Goal: Task Accomplishment & Management: Use online tool/utility

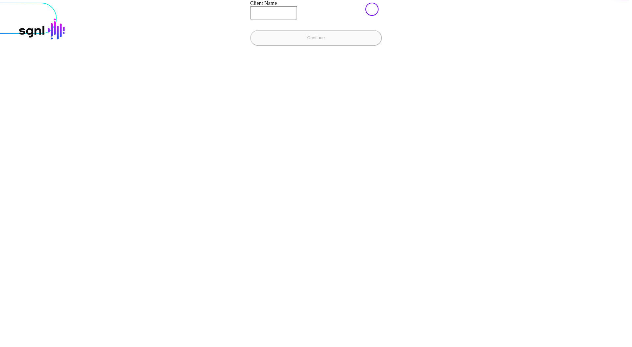
click at [250, 19] on input "Client Name" at bounding box center [273, 12] width 47 height 13
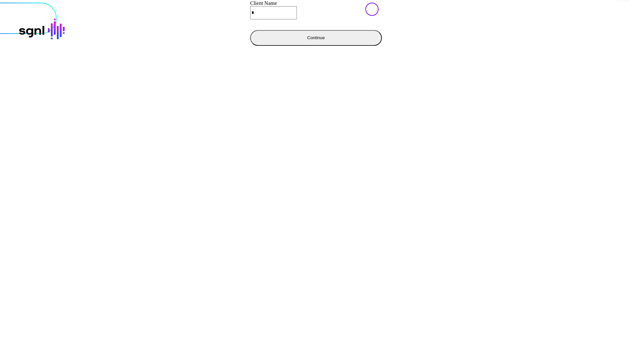
type input "**********"
click at [250, 46] on button "Continue" at bounding box center [316, 38] width 132 height 16
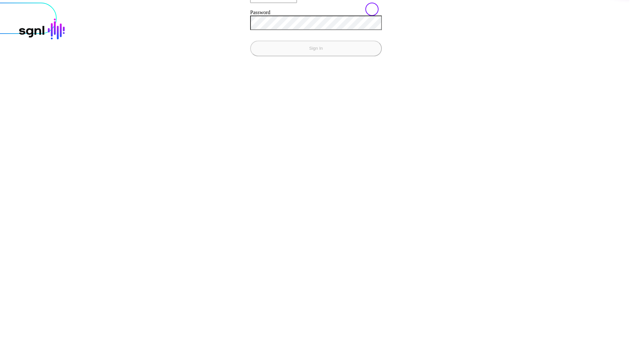
type input "**********"
click at [250, 40] on button "Sign In" at bounding box center [316, 48] width 132 height 16
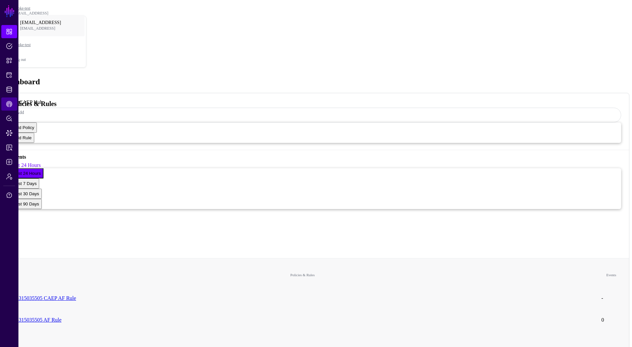
click at [7, 103] on span "CAEP Hub" at bounding box center [9, 104] width 7 height 7
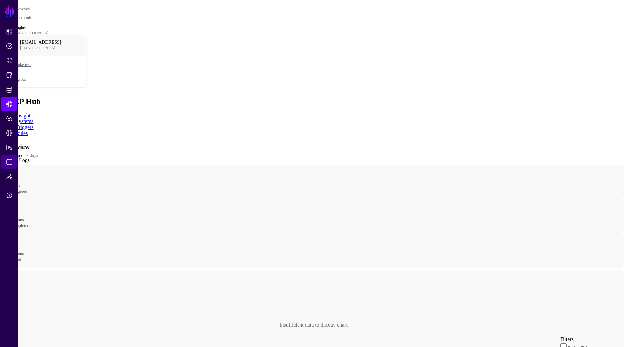
click at [12, 161] on link "Logs" at bounding box center [9, 161] width 16 height 13
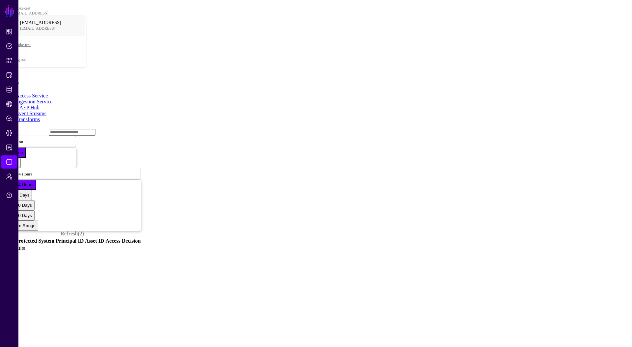
click at [46, 111] on link "Event Streams" at bounding box center [31, 114] width 31 height 6
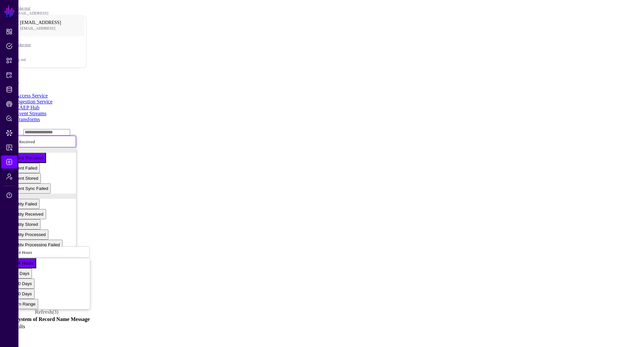
click at [35, 139] on span "Event Received" at bounding box center [21, 141] width 27 height 5
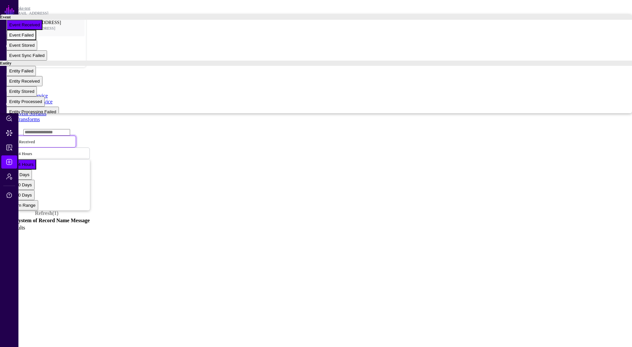
click at [34, 37] on span "Event Failed" at bounding box center [21, 35] width 24 height 5
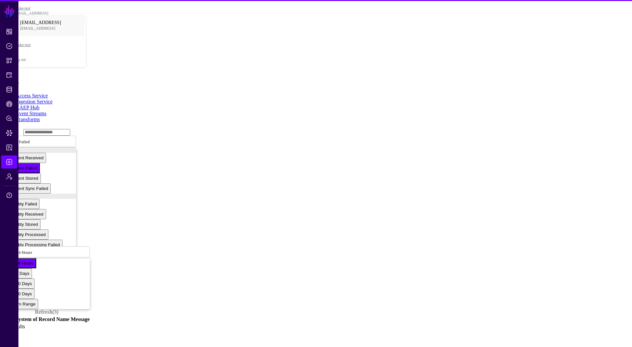
click at [46, 111] on link "Event Streams" at bounding box center [31, 114] width 31 height 6
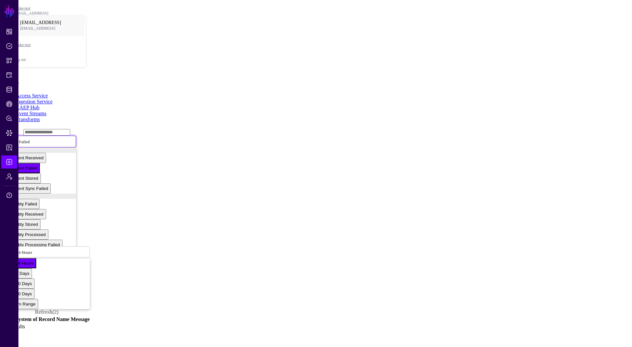
click at [30, 138] on span "Event Failed" at bounding box center [19, 141] width 22 height 6
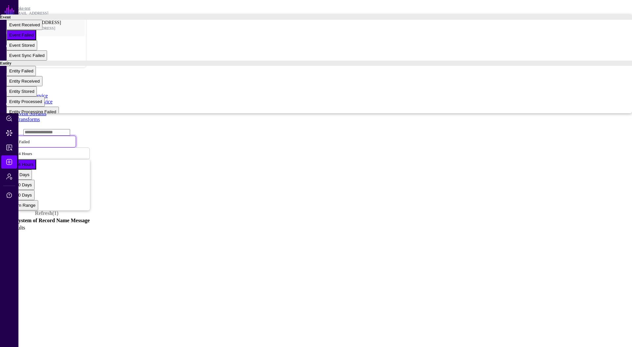
click at [36, 40] on button "Event Failed" at bounding box center [22, 35] width 30 height 10
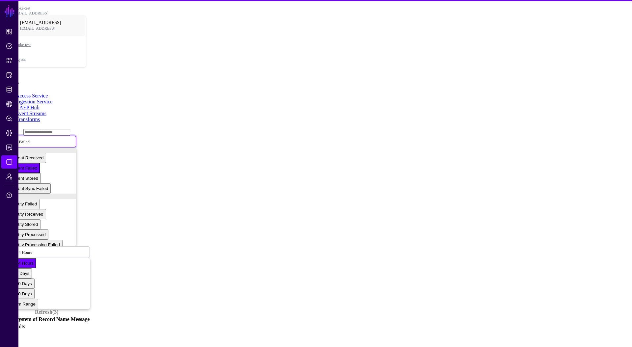
click at [30, 138] on span "Event Failed" at bounding box center [19, 141] width 22 height 6
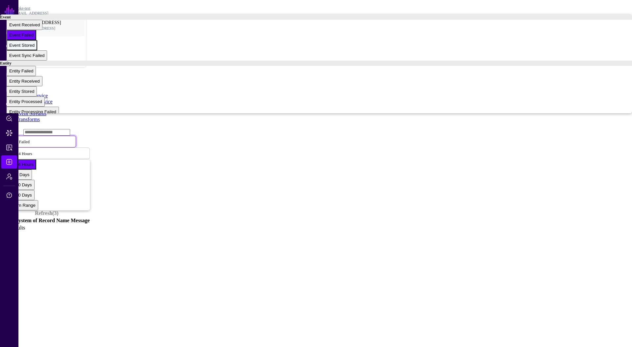
click at [35, 48] on span "Event Stored" at bounding box center [21, 45] width 25 height 5
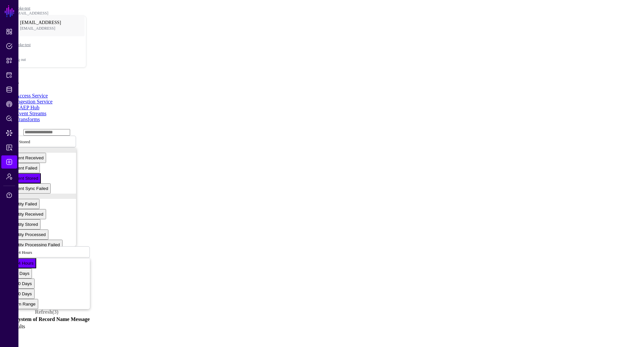
click at [39, 105] on link "CAEP Hub" at bounding box center [28, 108] width 24 height 6
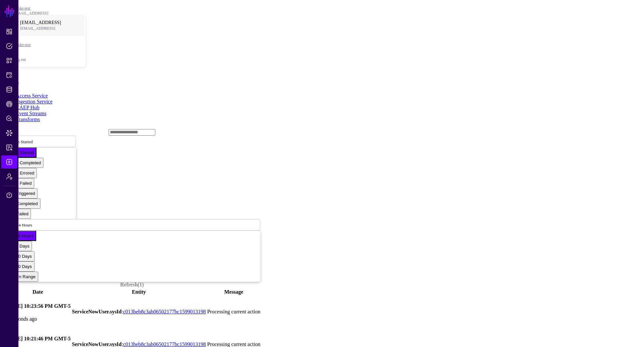
click at [4, 311] on link at bounding box center [4, 311] width 0 height 0
click at [10, 104] on span "CAEP Hub" at bounding box center [9, 104] width 7 height 7
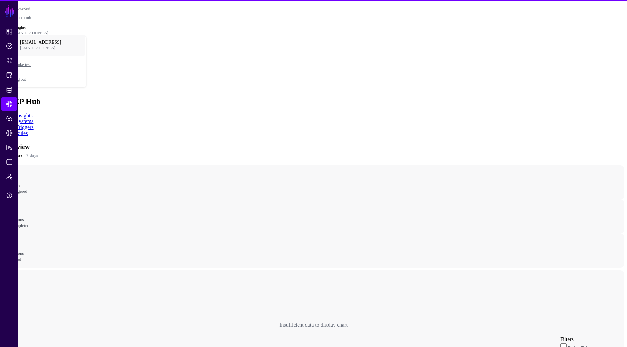
click at [28, 130] on link "Rules" at bounding box center [22, 133] width 12 height 6
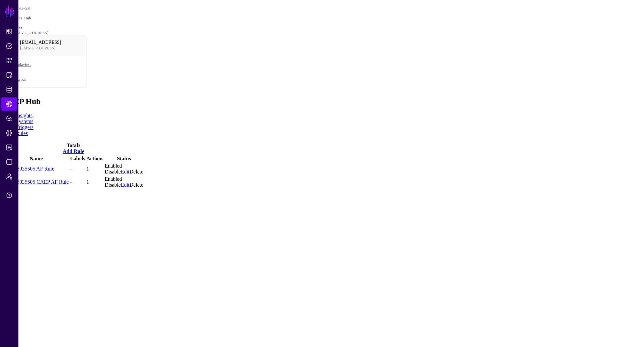
click at [121, 169] on link "Disable" at bounding box center [113, 172] width 16 height 6
click at [121, 182] on link "Disable" at bounding box center [113, 185] width 16 height 6
click at [33, 118] on link "Systems" at bounding box center [24, 121] width 17 height 6
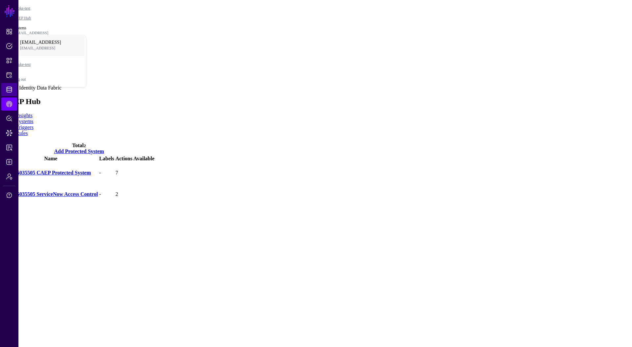
click at [10, 88] on span "Identity Data Fabric" at bounding box center [9, 89] width 7 height 7
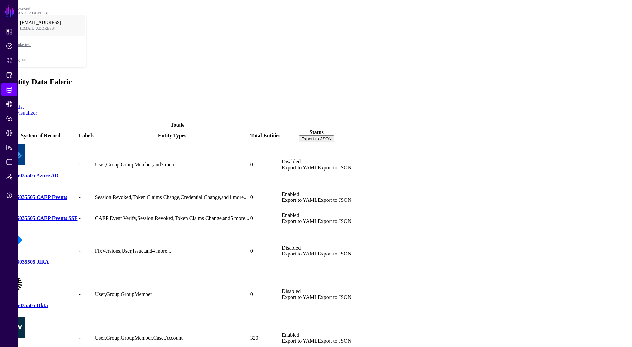
click at [77, 215] on link "138315035505 CAEP Events SSF" at bounding box center [41, 218] width 74 height 6
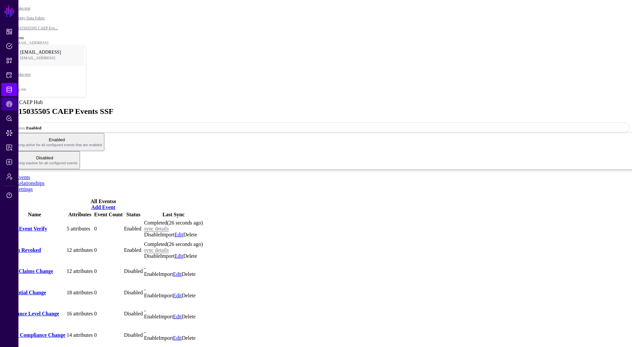
click at [12, 105] on span "CAEP Hub" at bounding box center [9, 104] width 7 height 7
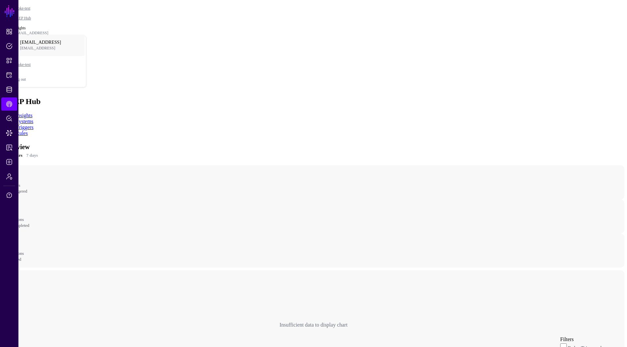
click at [28, 130] on link "Rules" at bounding box center [22, 133] width 12 height 6
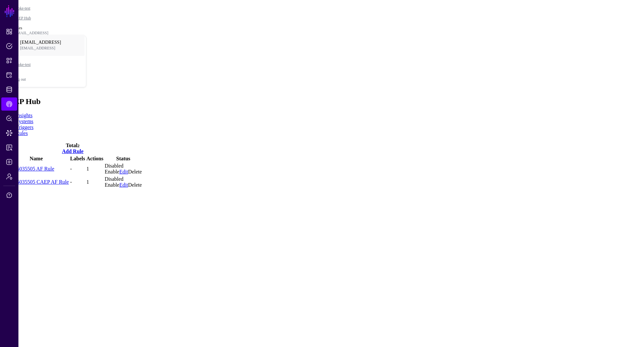
click at [58, 179] on link "138315035505 CAEP AF Rule" at bounding box center [36, 182] width 65 height 6
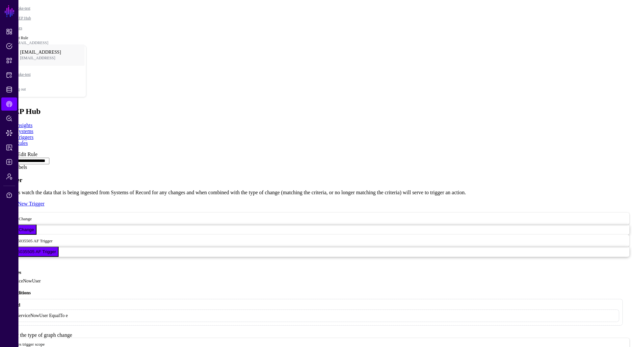
scroll to position [208, 0]
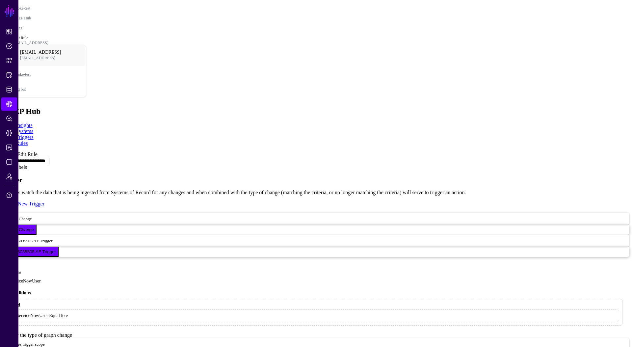
click at [3, 151] on link at bounding box center [3, 151] width 0 height 0
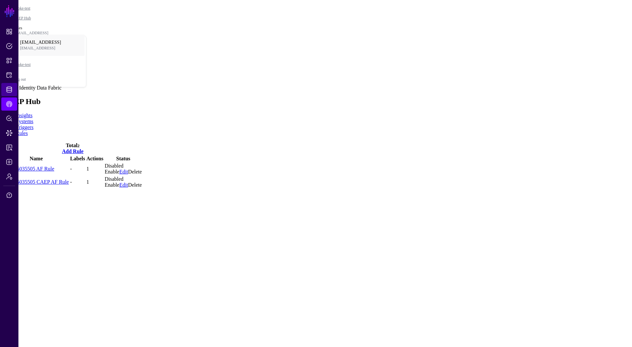
click at [10, 86] on span "Identity Data Fabric" at bounding box center [9, 89] width 7 height 7
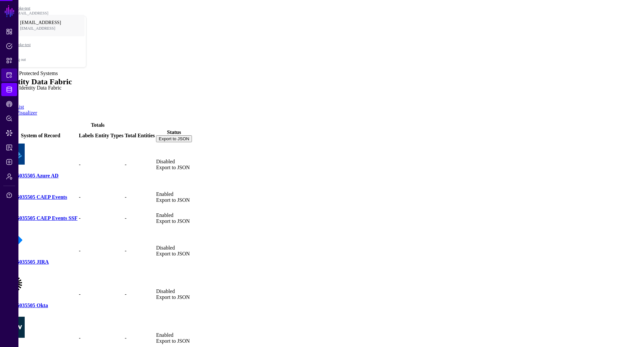
click at [9, 80] on link "Protected Systems" at bounding box center [9, 74] width 16 height 13
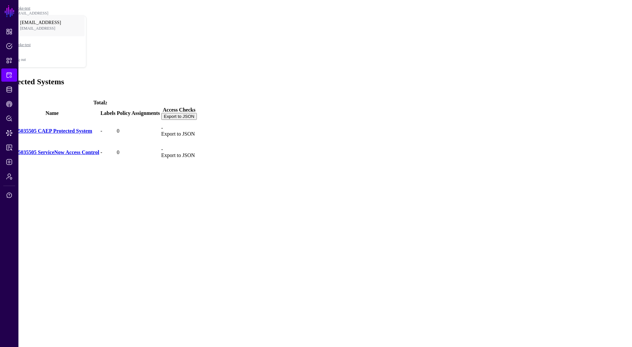
click at [92, 128] on link "138315035505 CAEP Protected System" at bounding box center [48, 131] width 87 height 6
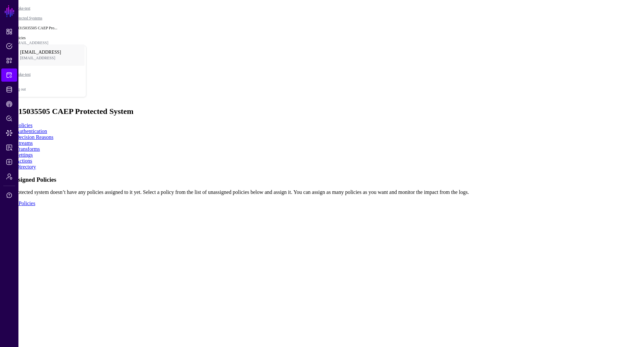
click at [33, 152] on link "Settings" at bounding box center [24, 155] width 17 height 6
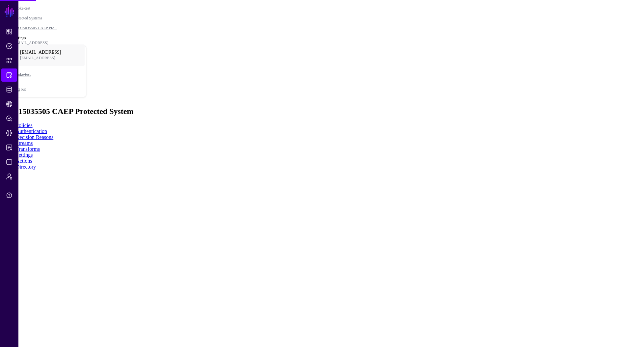
click at [266, 122] on ul "Policies Authentication Decision Reasons Streams Transforms Settings Actions Di…" at bounding box center [316, 145] width 626 height 47
click at [32, 158] on link "Actions" at bounding box center [24, 161] width 16 height 6
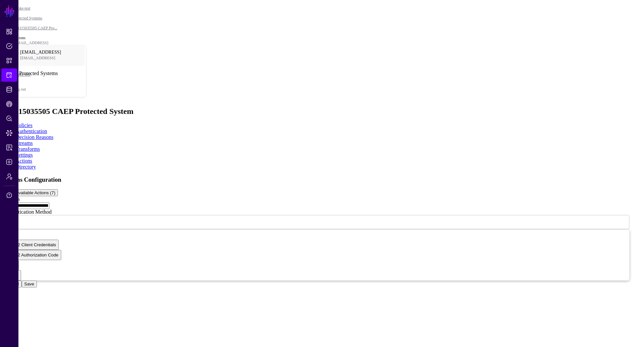
click at [4, 73] on link "Protected Systems" at bounding box center [9, 74] width 16 height 13
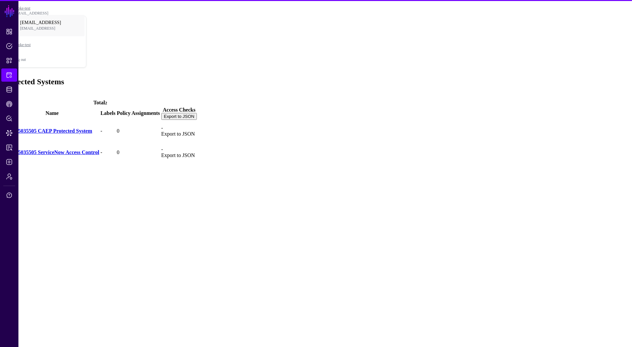
click at [3, 93] on span at bounding box center [3, 96] width 0 height 6
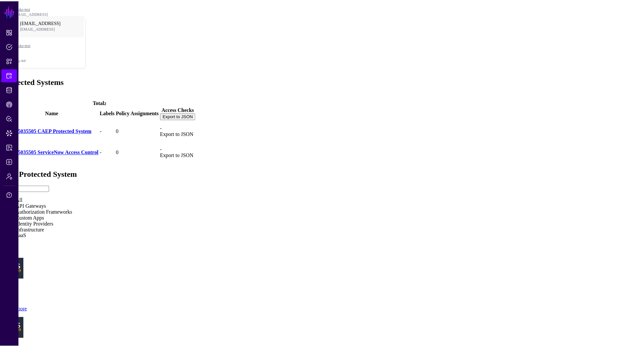
scroll to position [139, 0]
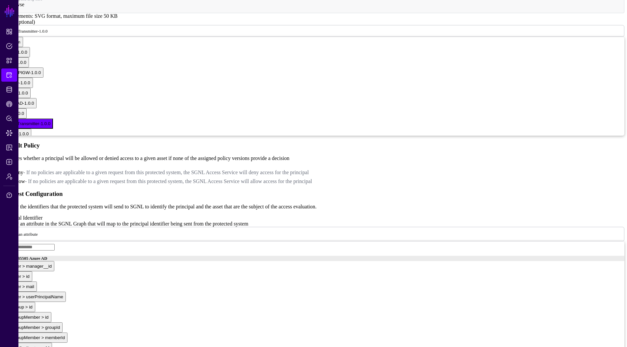
scroll to position [269, 0]
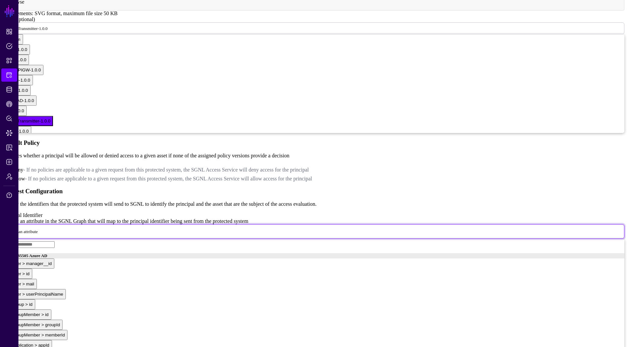
click at [38, 228] on span "Select an attribute" at bounding box center [22, 231] width 31 height 6
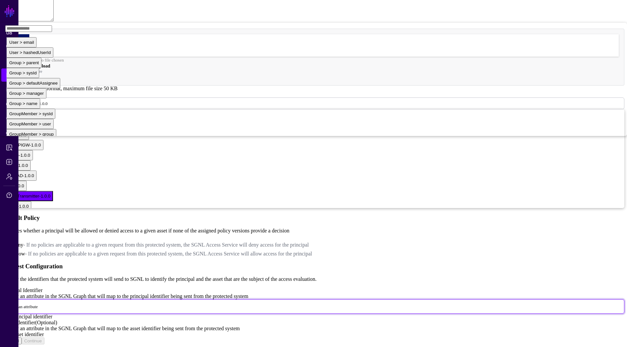
scroll to position [825, 0]
click at [37, 39] on button "User > email" at bounding box center [22, 34] width 30 height 10
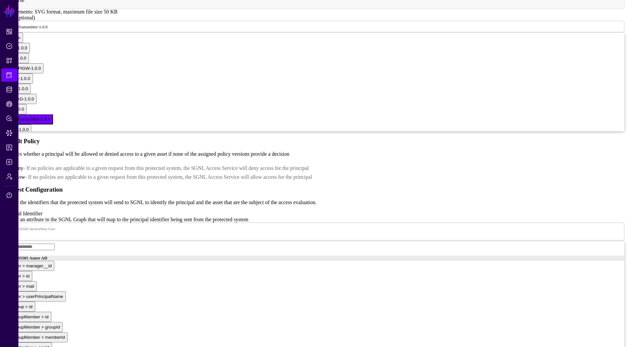
scroll to position [273, 0]
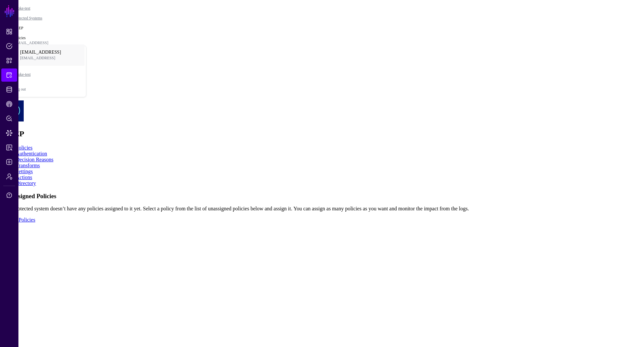
click at [33, 168] on link "Settings" at bounding box center [24, 171] width 17 height 6
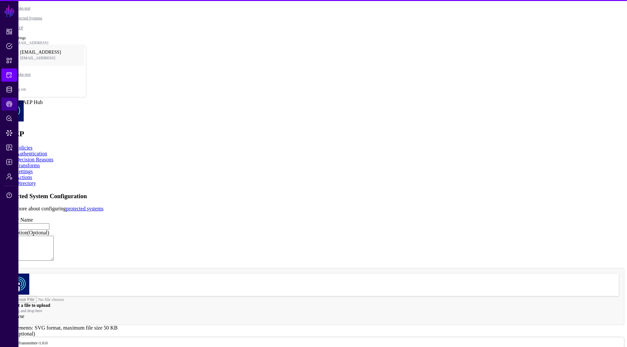
click at [8, 105] on span "CAEP Hub" at bounding box center [9, 104] width 7 height 7
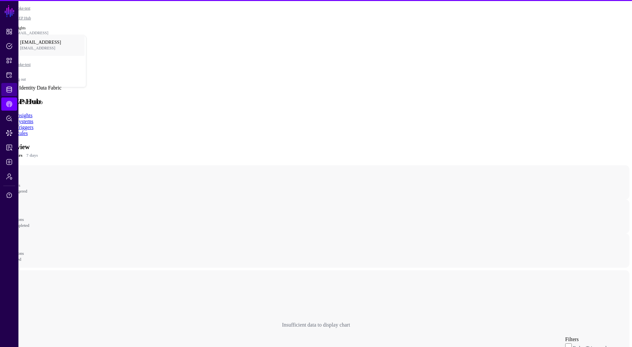
click at [8, 92] on span "Identity Data Fabric" at bounding box center [9, 89] width 7 height 7
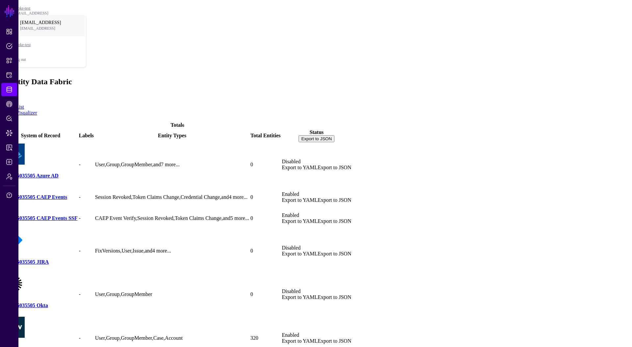
click at [12, 93] on link "Add" at bounding box center [7, 96] width 9 height 6
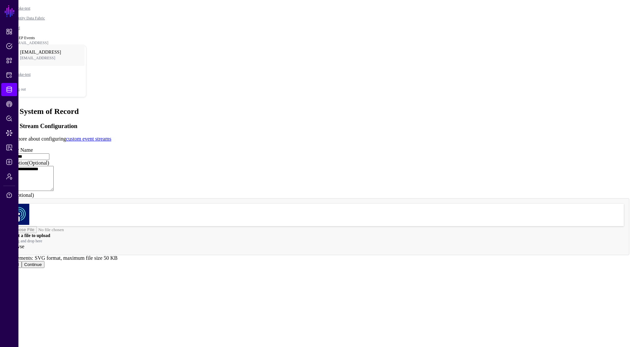
click at [44, 268] on button "Continue" at bounding box center [33, 264] width 23 height 7
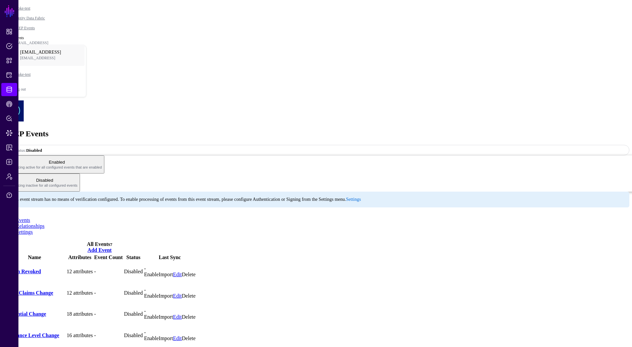
click at [159, 271] on link "Enable" at bounding box center [151, 274] width 14 height 6
click at [41, 268] on link "Session Revoked" at bounding box center [22, 271] width 37 height 6
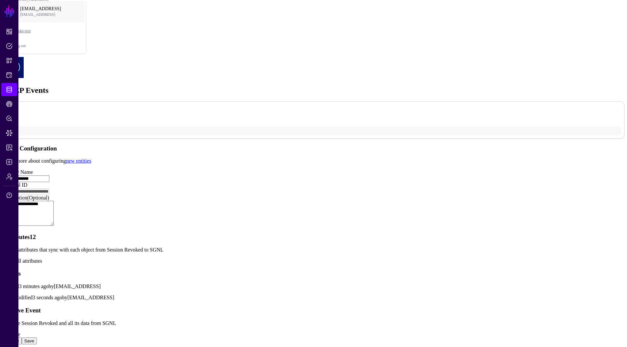
scroll to position [172, 0]
click at [219, 233] on div "Attributes 12 Set the attributes that sync with each object from Session Revoke…" at bounding box center [313, 248] width 621 height 31
click at [42, 258] on link "Show all attributes" at bounding box center [22, 261] width 39 height 6
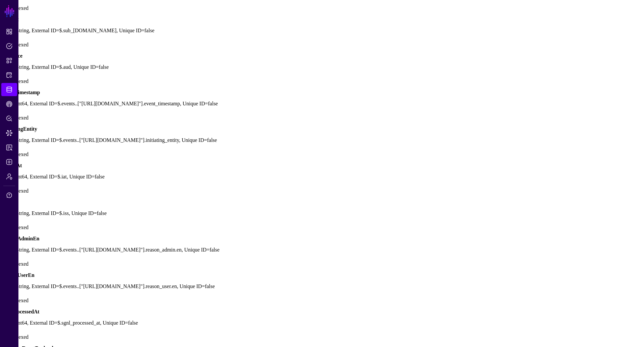
scroll to position [120, 0]
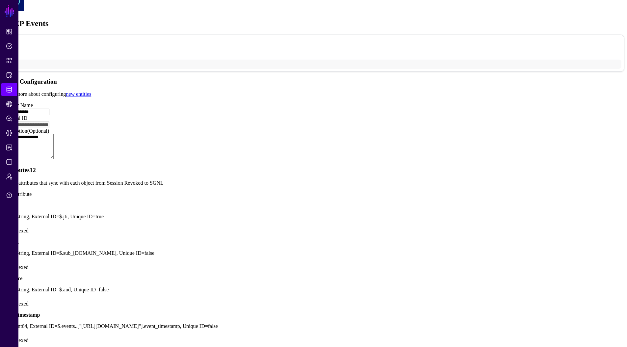
click at [3, 270] on link at bounding box center [3, 270] width 0 height 0
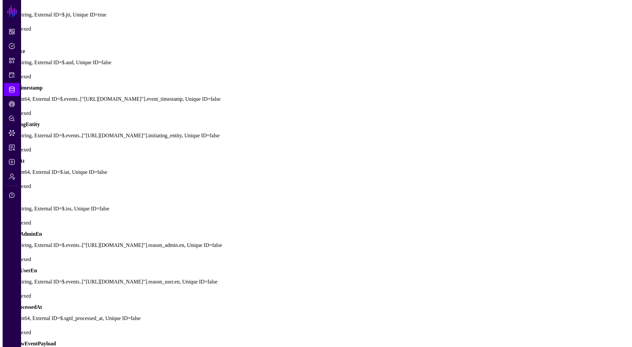
scroll to position [270, 0]
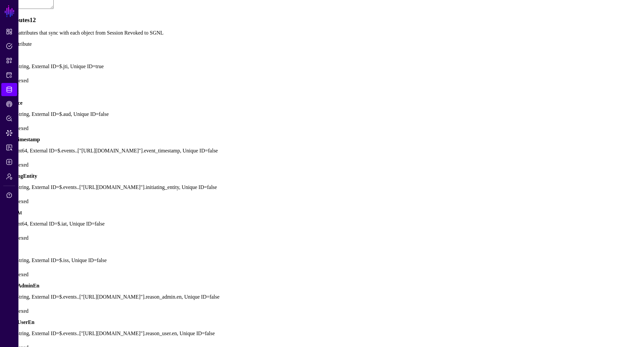
click at [32, 47] on span "Add Attribute" at bounding box center [17, 44] width 29 height 6
type input "*******"
type input "**********"
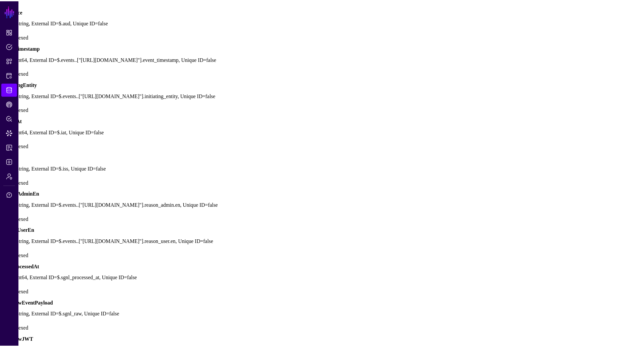
scroll to position [369, 0]
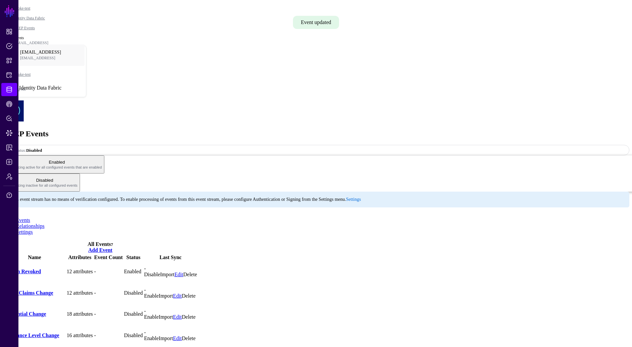
click at [11, 92] on span "Identity Data Fabric" at bounding box center [9, 89] width 7 height 7
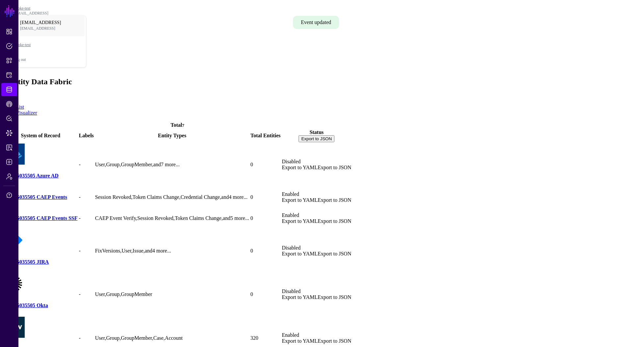
click at [77, 215] on h4 "138315035505 CAEP Events SSF" at bounding box center [41, 218] width 74 height 6
click at [77, 215] on link "138315035505 CAEP Events SSF" at bounding box center [41, 218] width 74 height 6
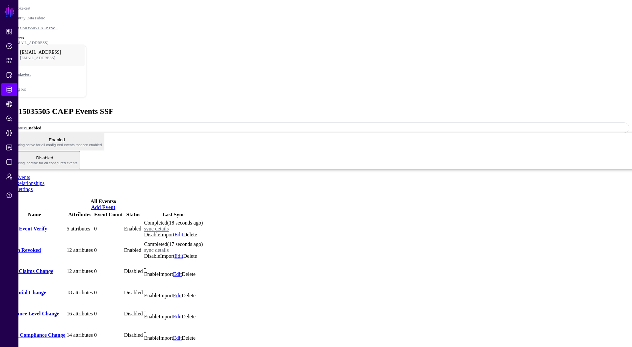
click at [41, 247] on link "Session Revoked" at bounding box center [22, 250] width 37 height 6
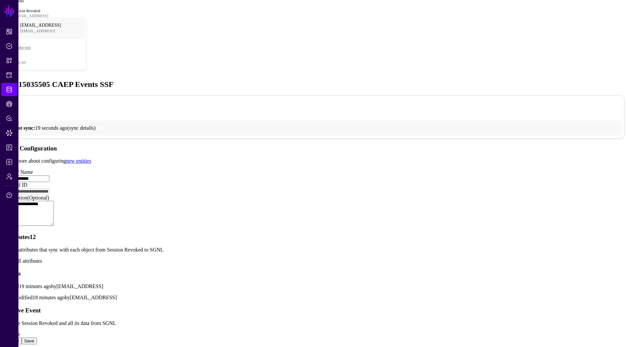
scroll to position [70, 0]
click at [42, 262] on link "Show all attributes" at bounding box center [22, 261] width 39 height 6
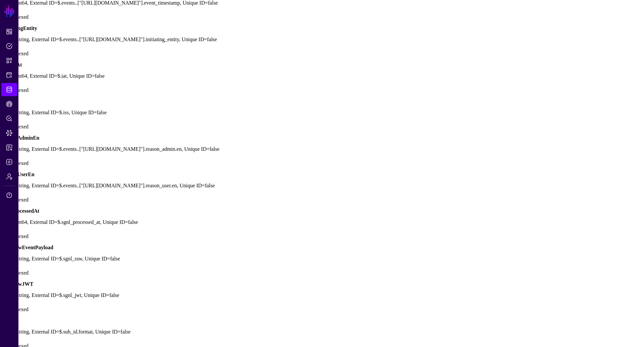
scroll to position [581, 0]
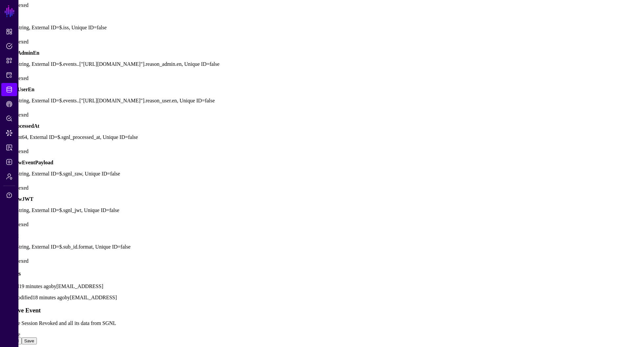
click at [3, 233] on link at bounding box center [3, 233] width 0 height 0
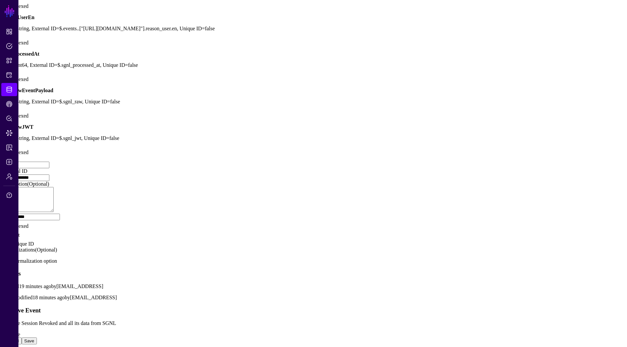
scroll to position [592, 0]
click at [3, 92] on link "Identity Data Fabric" at bounding box center [9, 89] width 16 height 13
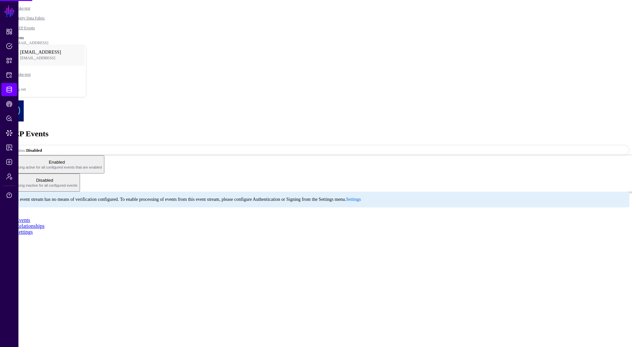
click at [33, 229] on link "Settings" at bounding box center [24, 232] width 17 height 6
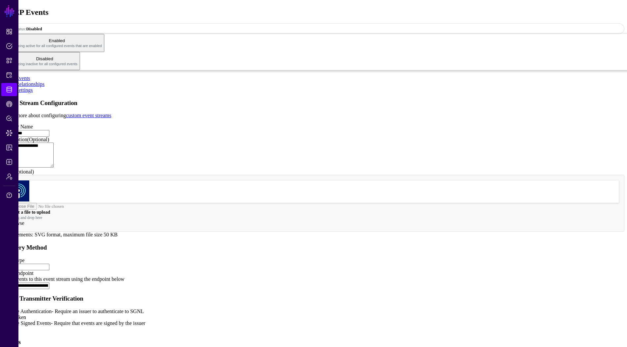
scroll to position [207, 0]
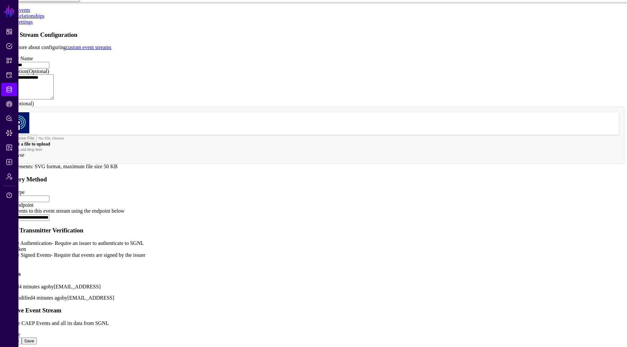
click at [49, 214] on input "**********" at bounding box center [26, 217] width 47 height 7
click at [3, 221] on link at bounding box center [3, 221] width 0 height 0
click at [6, 73] on span "Protected Systems" at bounding box center [9, 75] width 7 height 7
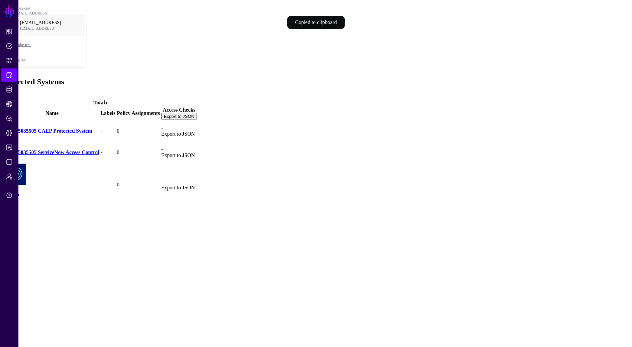
click at [63, 163] on div "CAEP" at bounding box center [52, 180] width 94 height 35
click at [19, 193] on link "CAEP" at bounding box center [12, 196] width 14 height 6
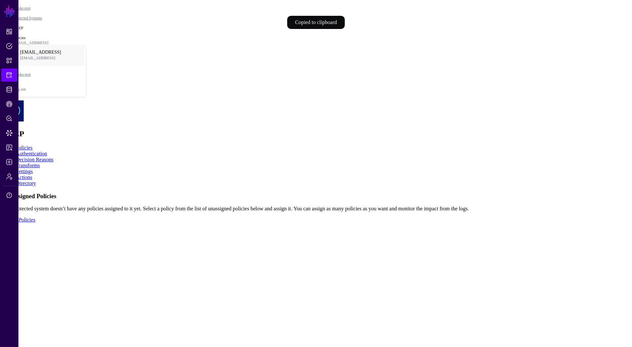
click at [33, 168] on link "Settings" at bounding box center [24, 171] width 17 height 6
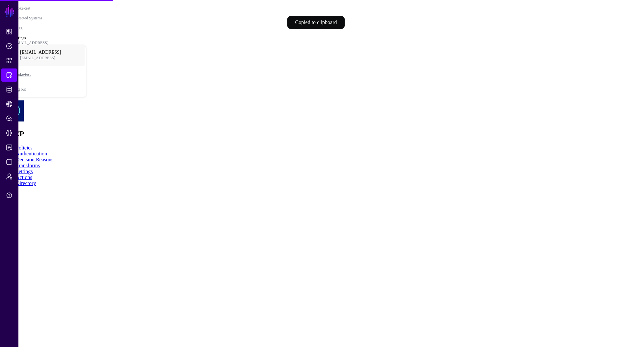
click at [32, 174] on link "Actions" at bounding box center [24, 177] width 16 height 6
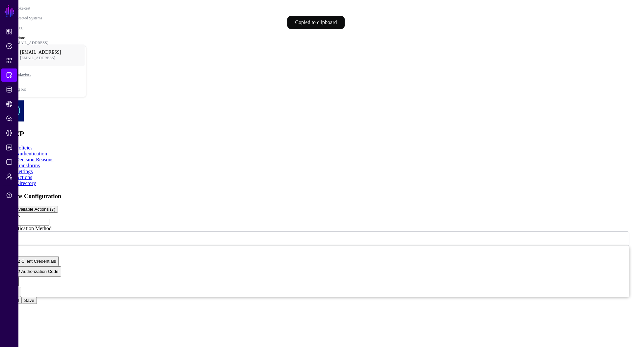
click at [49, 219] on input "Address" at bounding box center [26, 222] width 47 height 7
paste input "**********"
type input "**********"
click at [37, 304] on button "Save" at bounding box center [29, 300] width 15 height 7
click at [58, 206] on button "View Available Actions (7)" at bounding box center [30, 209] width 55 height 7
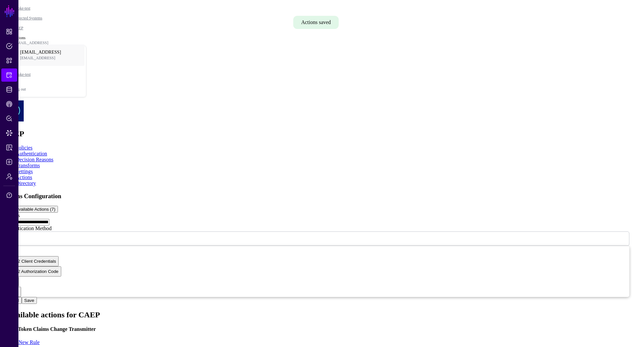
click at [12, 105] on link "CAEP Hub" at bounding box center [9, 103] width 16 height 13
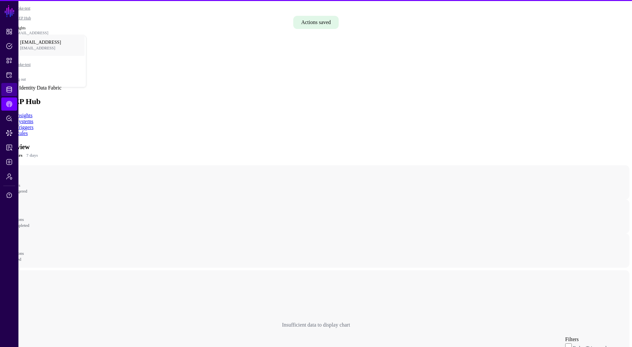
click at [10, 87] on span "Identity Data Fabric" at bounding box center [9, 89] width 7 height 7
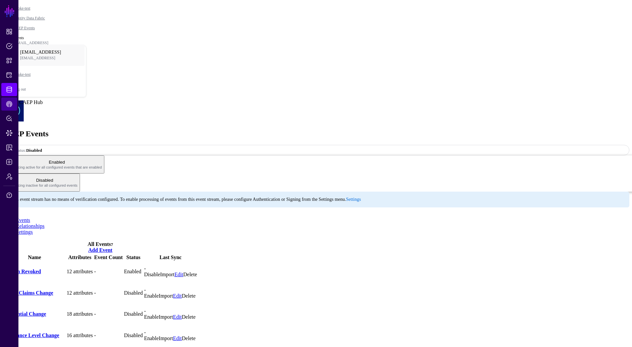
click at [12, 103] on span "CAEP Hub" at bounding box center [9, 104] width 7 height 7
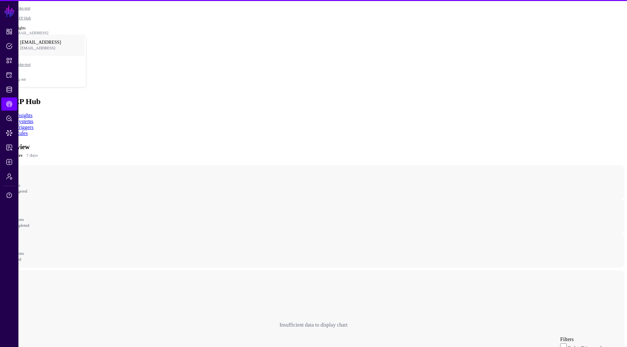
click at [28, 130] on link "Rules" at bounding box center [22, 133] width 12 height 6
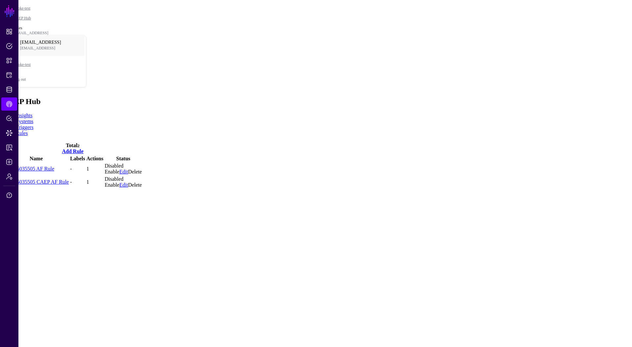
click at [83, 148] on link "Add Rule" at bounding box center [72, 151] width 21 height 6
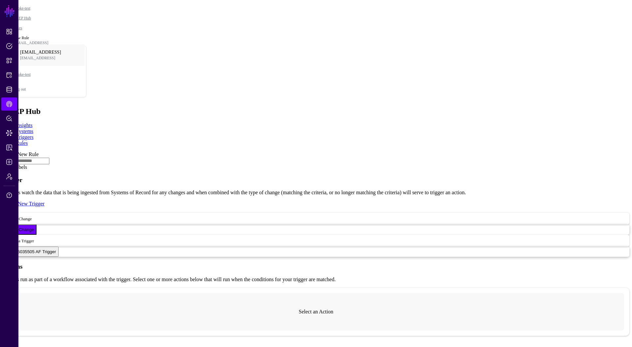
click at [49, 158] on input "text" at bounding box center [26, 161] width 47 height 7
type input "**********"
click at [34, 237] on span "Select a Trigger" at bounding box center [20, 240] width 27 height 6
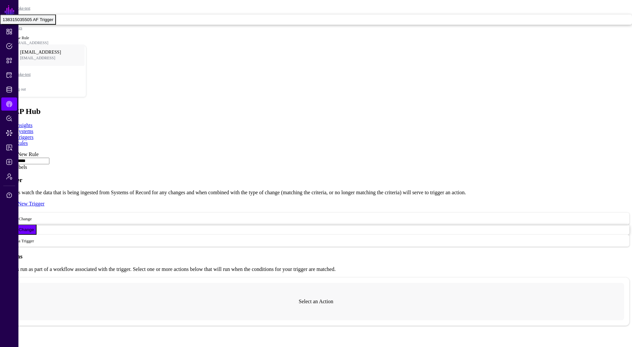
click at [53, 22] on span "138315035505 AF Trigger" at bounding box center [28, 19] width 51 height 5
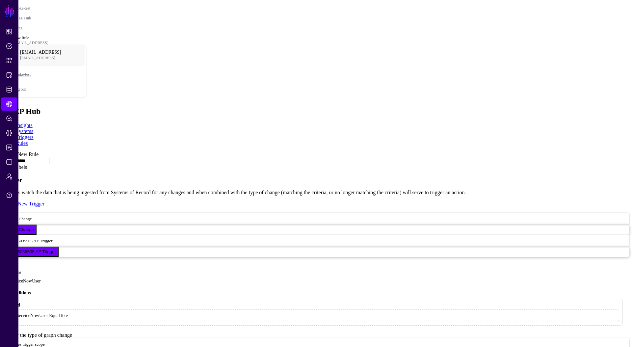
click at [45, 341] on span "Matches trigger scope" at bounding box center [26, 344] width 38 height 6
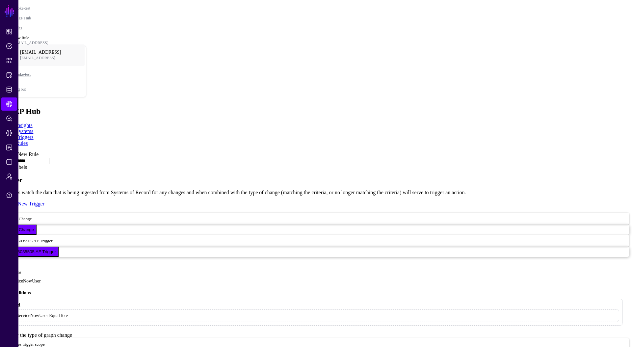
scroll to position [58, 0]
type input "**********"
type input "*******"
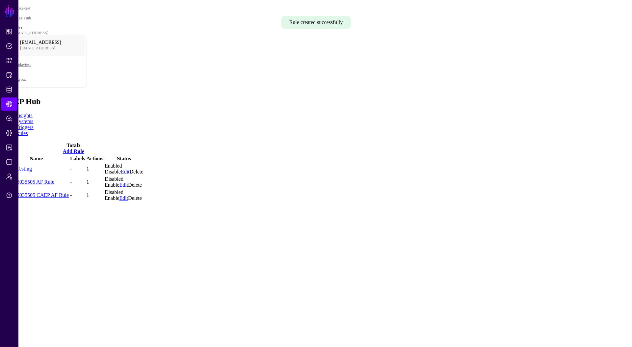
click at [32, 166] on link "Vault-Testing" at bounding box center [18, 169] width 28 height 6
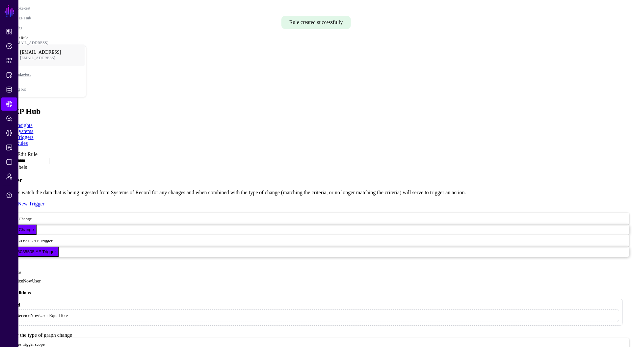
scroll to position [194, 0]
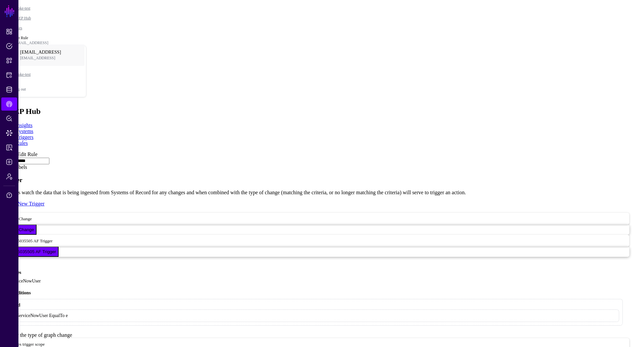
drag, startPoint x: 252, startPoint y: 181, endPoint x: 253, endPoint y: 186, distance: 4.7
type input "**********"
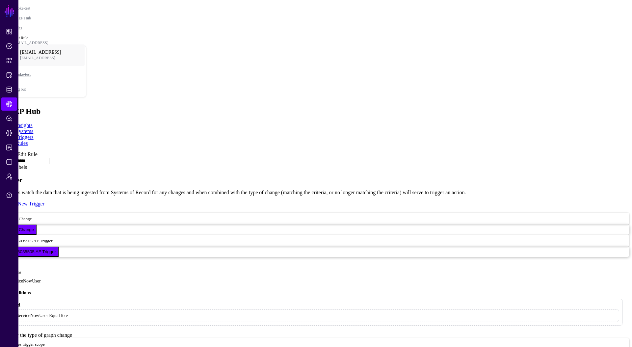
type input "*******"
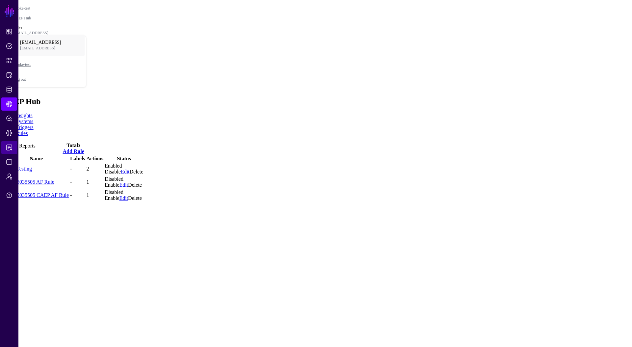
click at [10, 149] on span "Reports" at bounding box center [9, 147] width 7 height 7
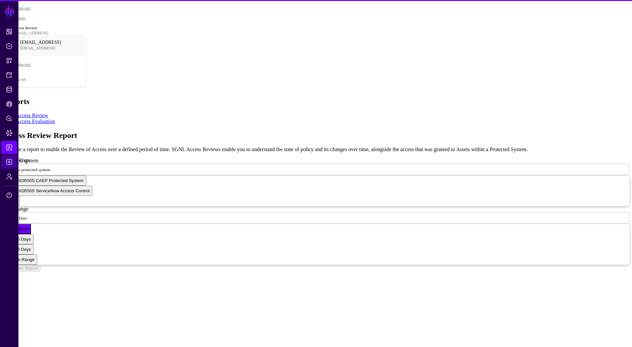
click at [13, 163] on link "Logs" at bounding box center [9, 161] width 16 height 13
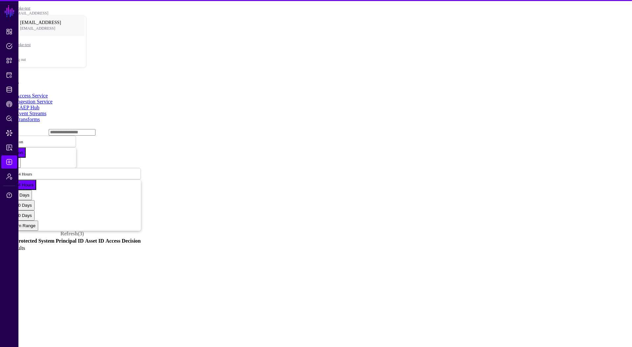
click at [46, 111] on link "Event Streams" at bounding box center [31, 114] width 31 height 6
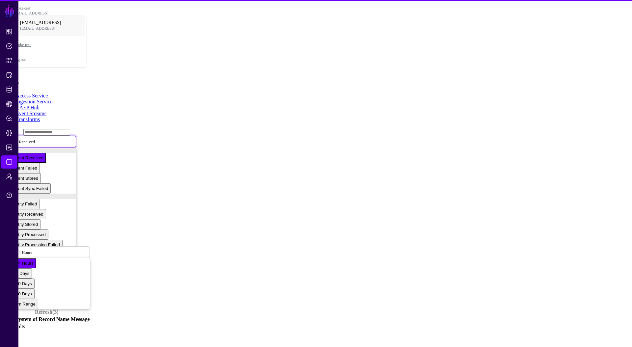
click at [35, 139] on span "Event Received" at bounding box center [21, 141] width 27 height 5
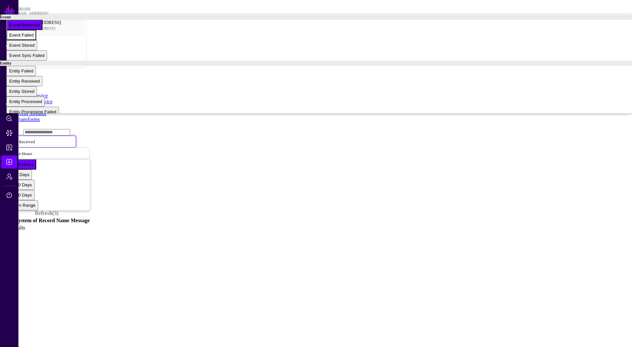
click at [36, 40] on button "Event Failed" at bounding box center [22, 35] width 30 height 10
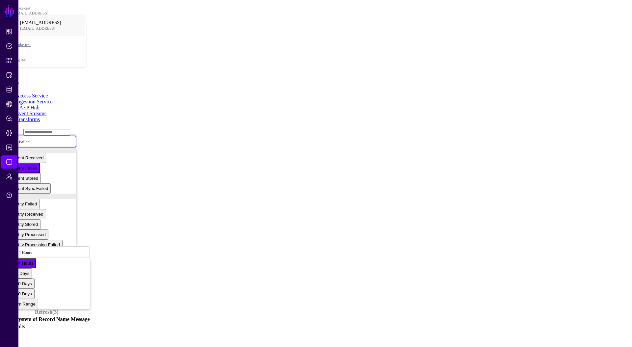
click at [30, 138] on span "Event Failed" at bounding box center [19, 141] width 22 height 6
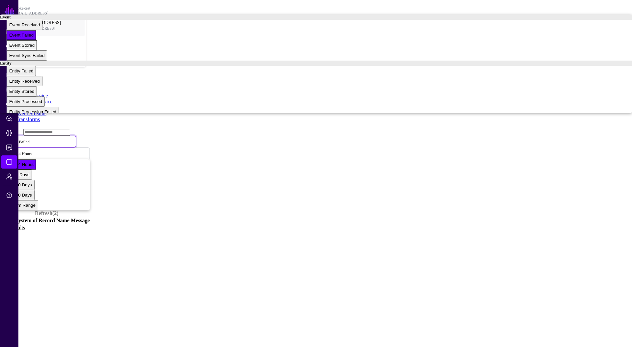
click at [35, 48] on span "Event Stored" at bounding box center [21, 45] width 25 height 5
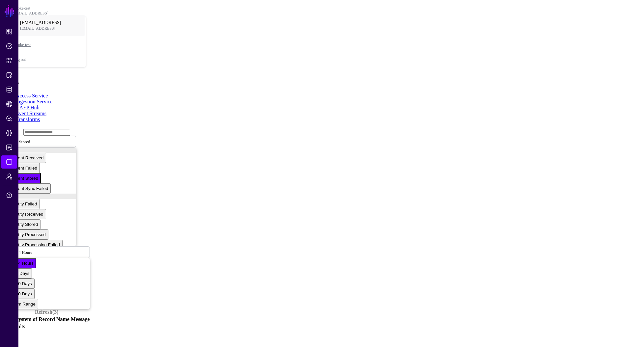
click at [39, 105] on link "CAEP Hub" at bounding box center [28, 108] width 24 height 6
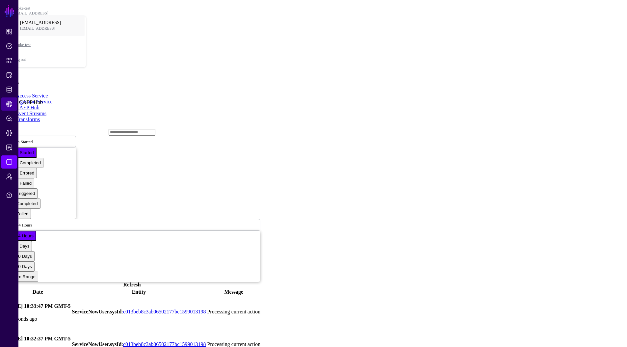
click at [11, 102] on span "CAEP Hub" at bounding box center [9, 104] width 7 height 7
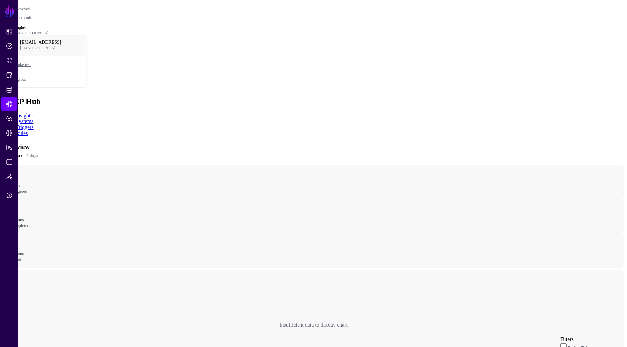
click at [116, 112] on ul "Insights Systems Triggers Rules" at bounding box center [313, 124] width 621 height 24
click at [28, 130] on link "Rules" at bounding box center [22, 133] width 12 height 6
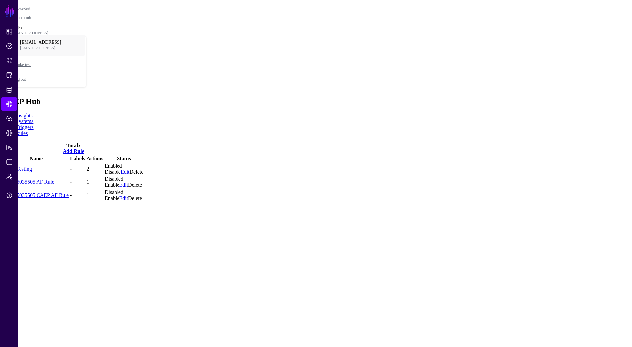
click at [121, 169] on link "Disable" at bounding box center [113, 172] width 16 height 6
click at [32, 166] on link "Vault-Testing" at bounding box center [18, 169] width 28 height 6
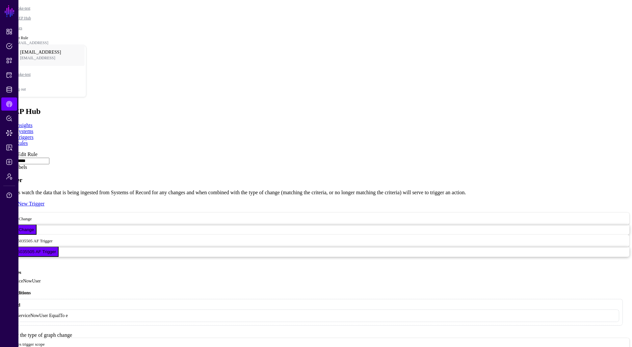
scroll to position [132, 0]
drag, startPoint x: 77, startPoint y: 49, endPoint x: 329, endPoint y: 203, distance: 295.4
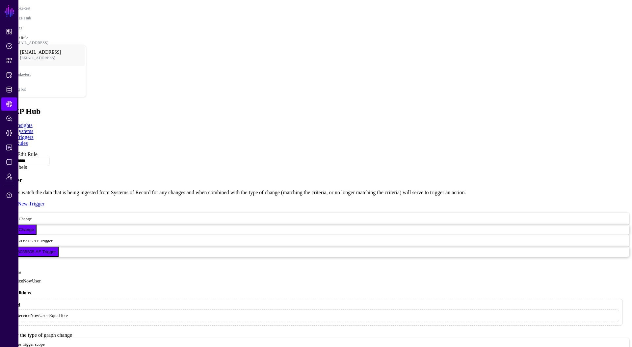
click at [3, 151] on link at bounding box center [3, 151] width 0 height 0
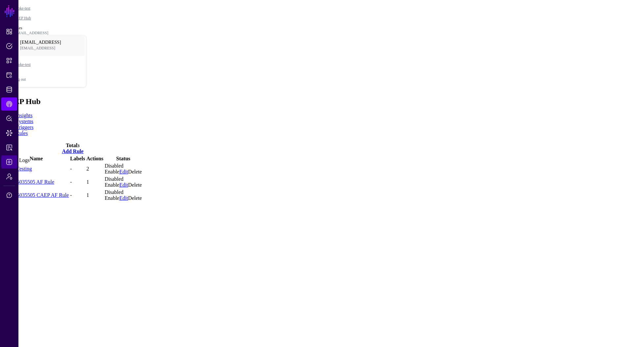
click at [7, 164] on span "Logs" at bounding box center [9, 162] width 7 height 7
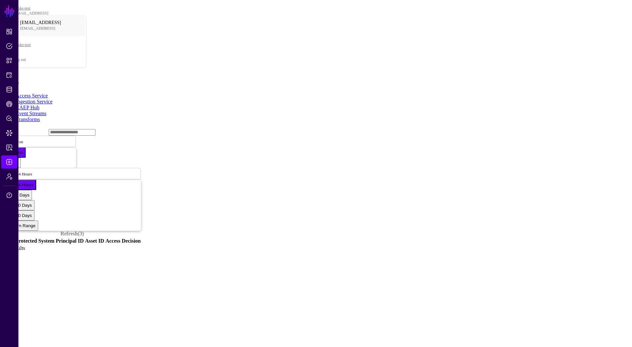
click at [39, 105] on link "CAEP Hub" at bounding box center [28, 108] width 24 height 6
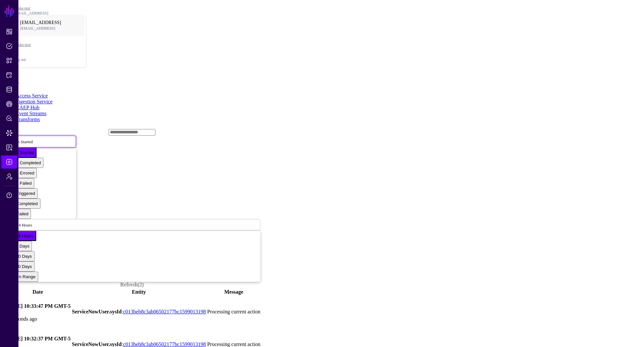
click at [37, 138] on span at bounding box center [35, 141] width 4 height 6
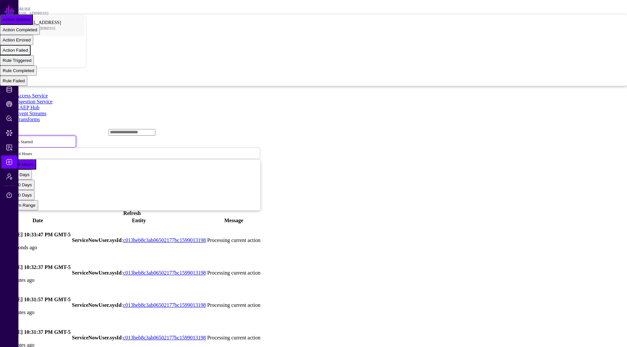
click at [28, 53] on div "Action Failed" at bounding box center [15, 50] width 25 height 5
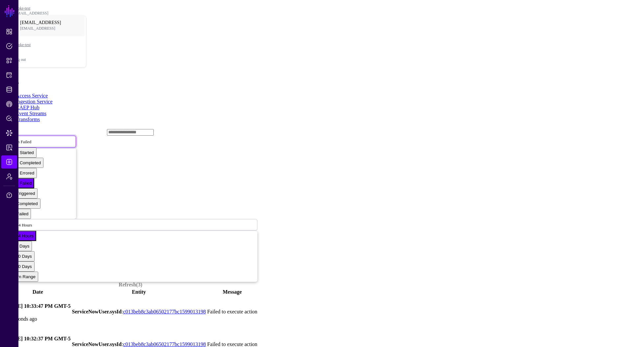
click at [31, 138] on span "Action Failed" at bounding box center [19, 141] width 23 height 6
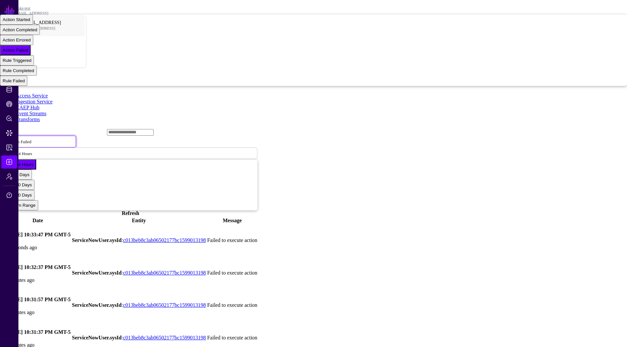
click at [4, 240] on link at bounding box center [4, 240] width 0 height 0
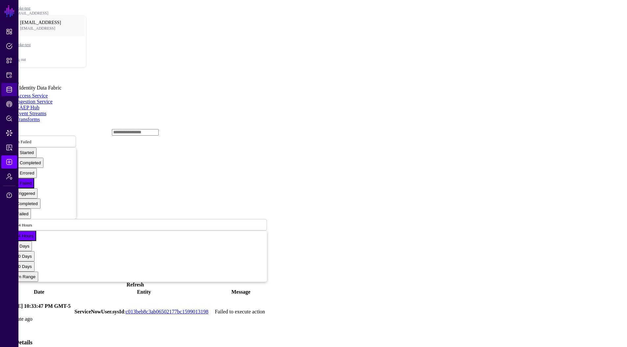
click at [9, 89] on span "Identity Data Fabric" at bounding box center [9, 89] width 7 height 7
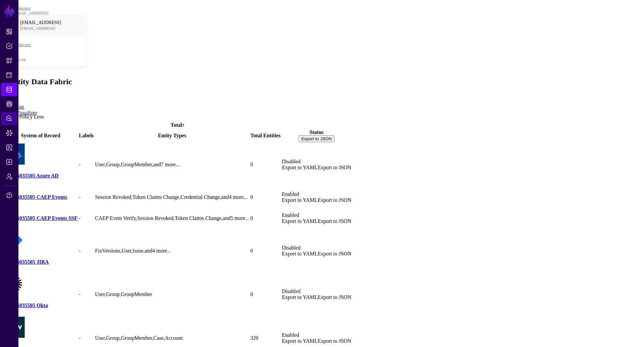
click at [12, 112] on link "Policy Lens" at bounding box center [9, 118] width 16 height 13
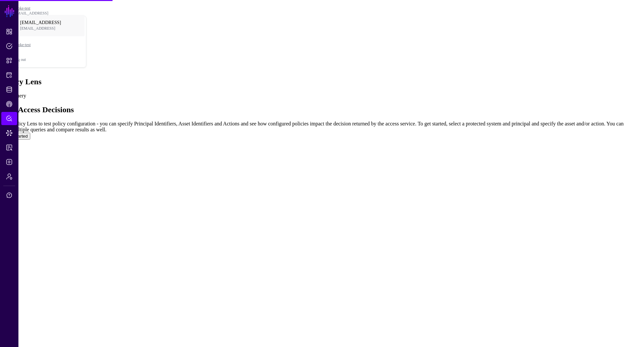
click at [30, 139] on button "Get Started" at bounding box center [17, 136] width 28 height 7
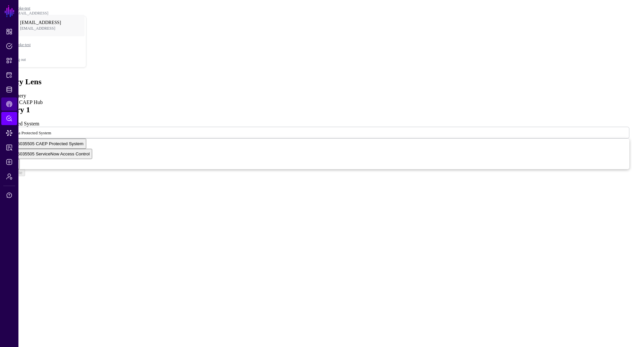
click at [11, 101] on span "CAEP Hub" at bounding box center [9, 104] width 7 height 7
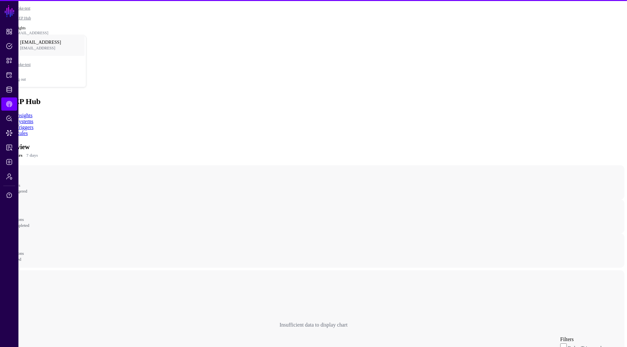
click at [28, 130] on link "Rules" at bounding box center [22, 133] width 12 height 6
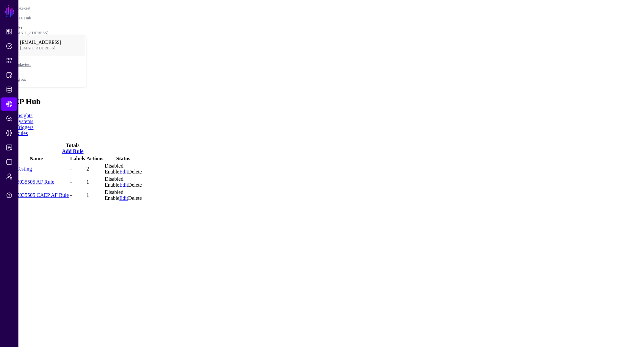
click at [32, 166] on link "Vault-Testing" at bounding box center [18, 169] width 28 height 6
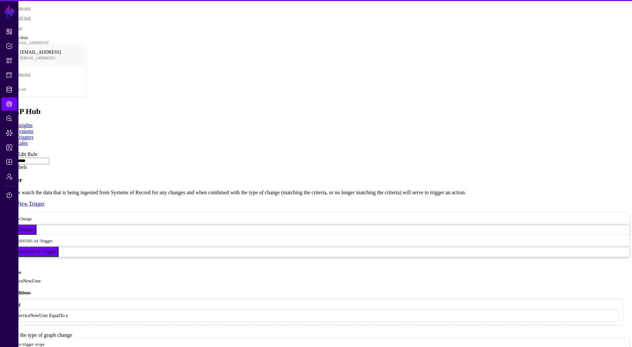
scroll to position [137, 0]
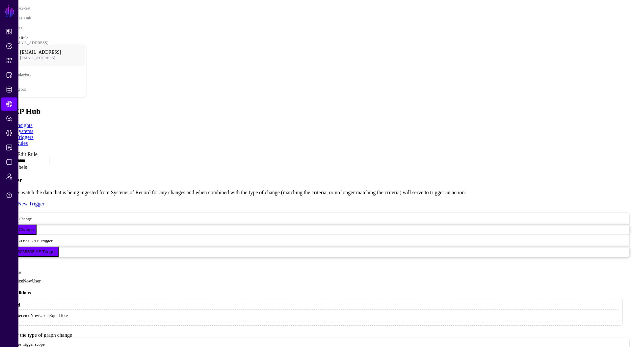
click at [3, 151] on link at bounding box center [3, 151] width 0 height 0
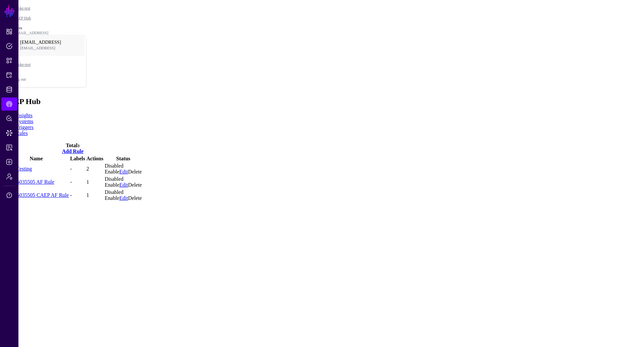
click at [32, 166] on link "Vault-Testing" at bounding box center [18, 169] width 28 height 6
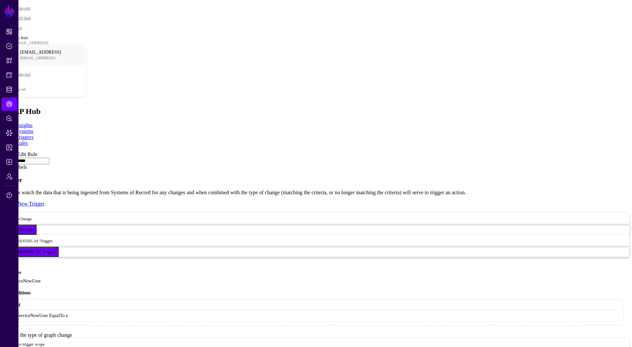
scroll to position [284, 0]
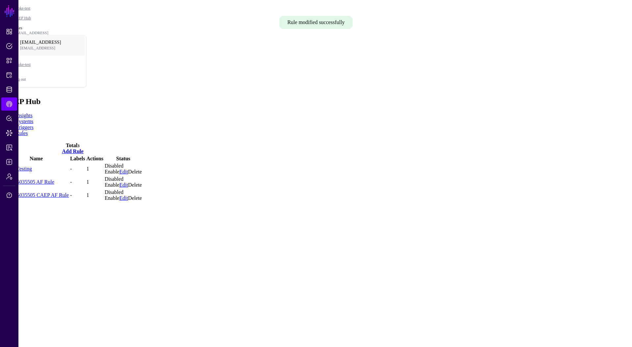
click at [32, 166] on link "Vault-Testing" at bounding box center [18, 169] width 28 height 6
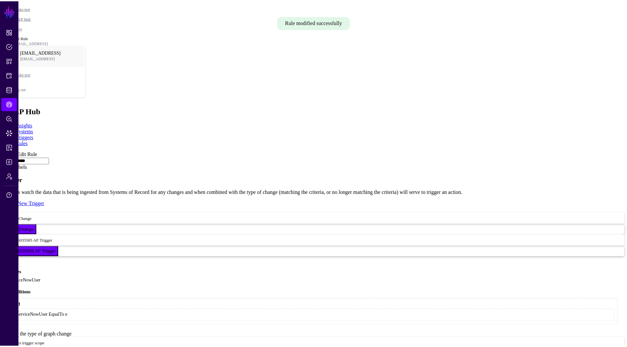
scroll to position [102, 0]
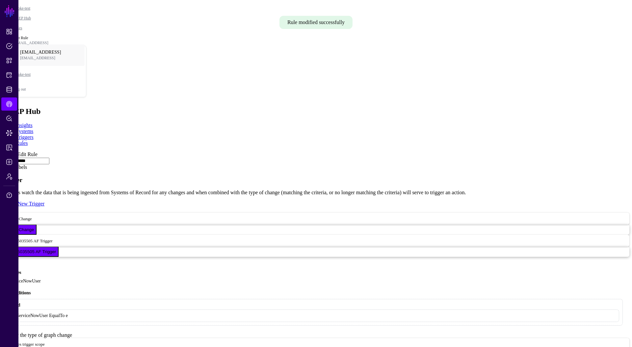
type input "**********"
type input "*******"
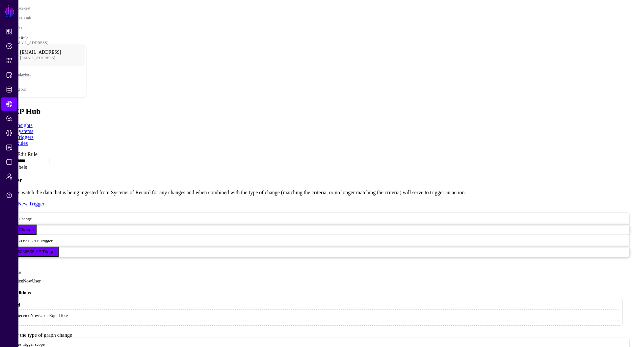
click at [3, 151] on link at bounding box center [3, 151] width 0 height 0
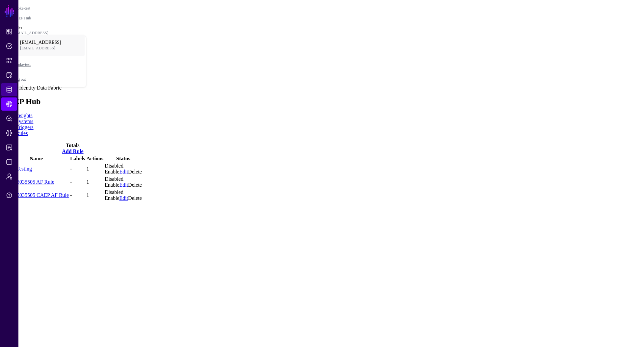
click at [5, 92] on link "Identity Data Fabric" at bounding box center [9, 89] width 16 height 13
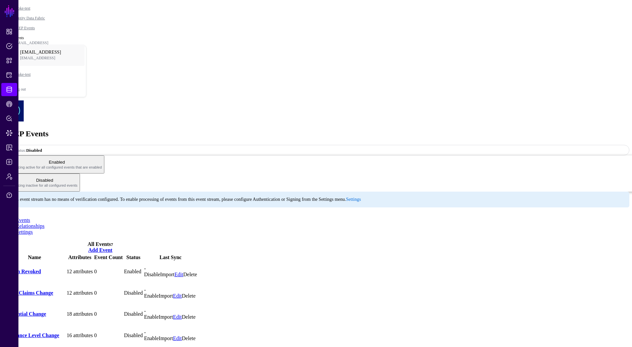
click at [41, 268] on link "Session Revoked" at bounding box center [22, 271] width 37 height 6
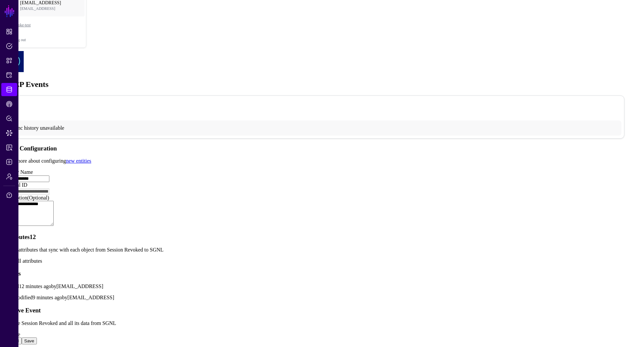
scroll to position [179, 0]
click at [206, 233] on div "Attributes 12 Set the attributes that sync with each object from Session Revoke…" at bounding box center [313, 248] width 621 height 31
click at [42, 258] on link "Show all attributes" at bounding box center [22, 261] width 39 height 6
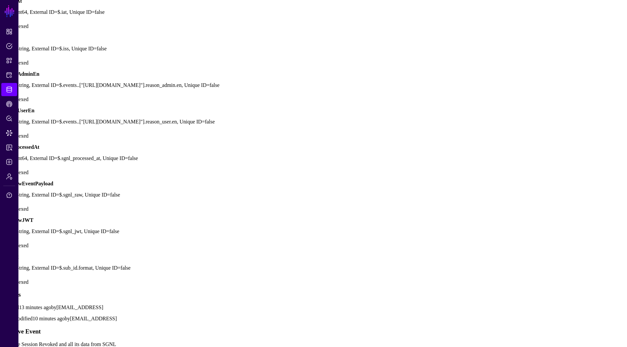
scroll to position [478, 0]
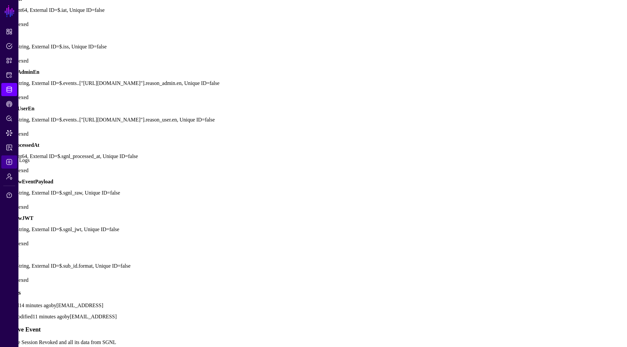
click at [13, 164] on link "Logs" at bounding box center [9, 161] width 16 height 13
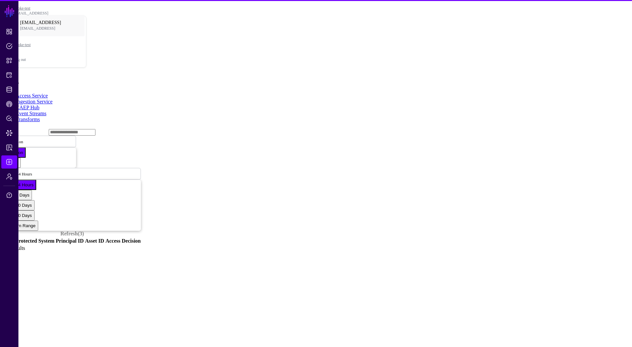
click at [123, 93] on ul "Access Service Ingestion Service CAEP Hub Event Streams Transforms" at bounding box center [316, 108] width 626 height 30
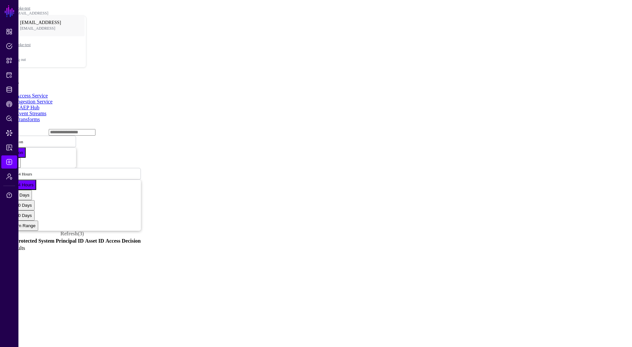
click at [39, 105] on link "CAEP Hub" at bounding box center [28, 108] width 24 height 6
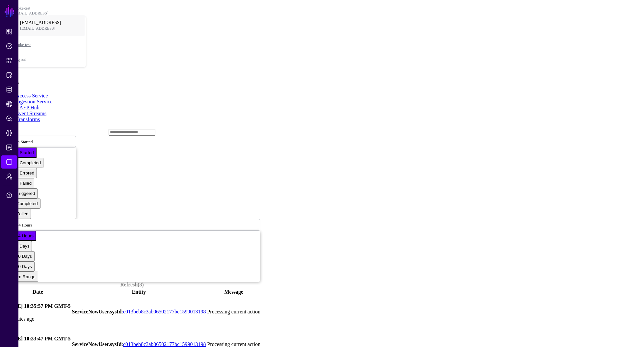
click at [4, 311] on link at bounding box center [4, 311] width 0 height 0
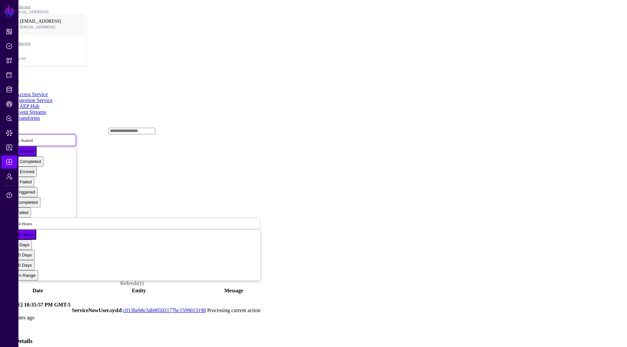
click at [33, 138] on span "Action Started" at bounding box center [20, 140] width 25 height 5
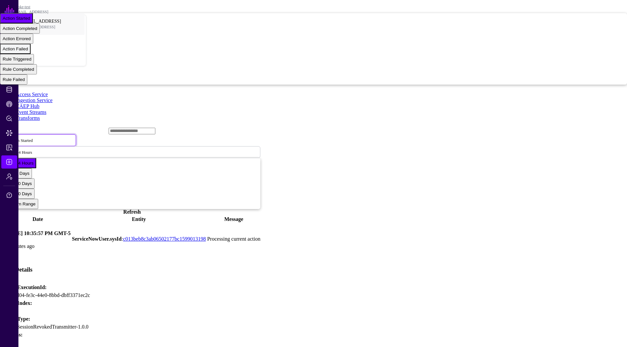
click at [28, 51] on span "Action Failed" at bounding box center [15, 48] width 25 height 5
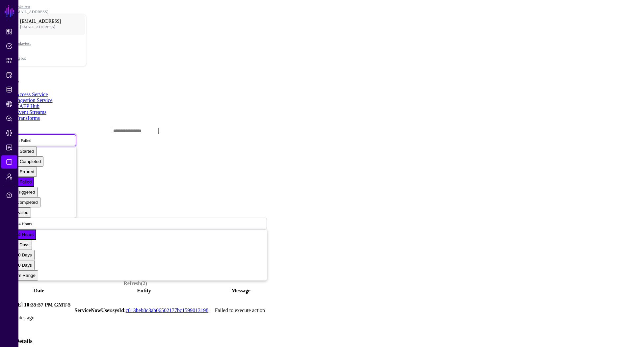
click at [31, 138] on span "Action Failed" at bounding box center [19, 140] width 23 height 5
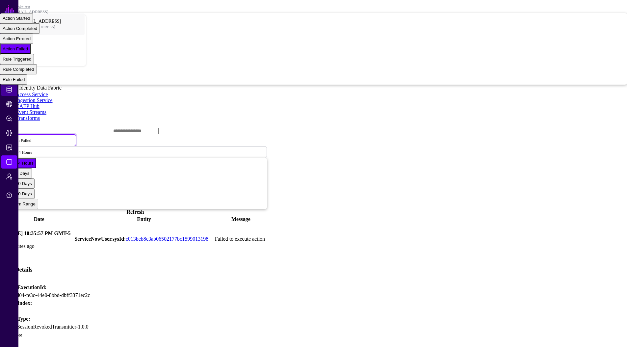
click at [15, 87] on link "Identity Data Fabric" at bounding box center [9, 89] width 16 height 13
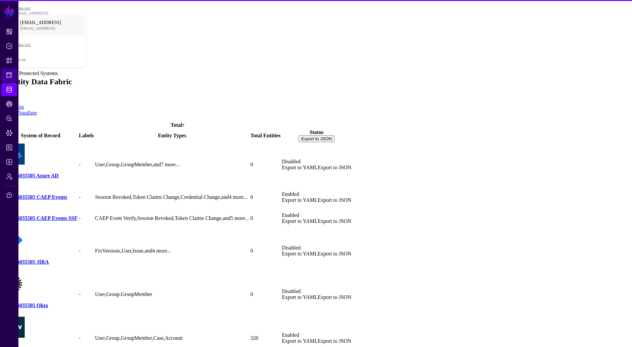
click at [11, 77] on span "Protected Systems" at bounding box center [9, 75] width 7 height 7
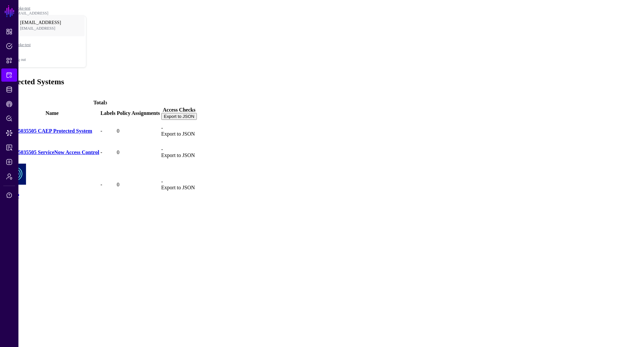
click at [19, 193] on link "CAEP" at bounding box center [12, 196] width 14 height 6
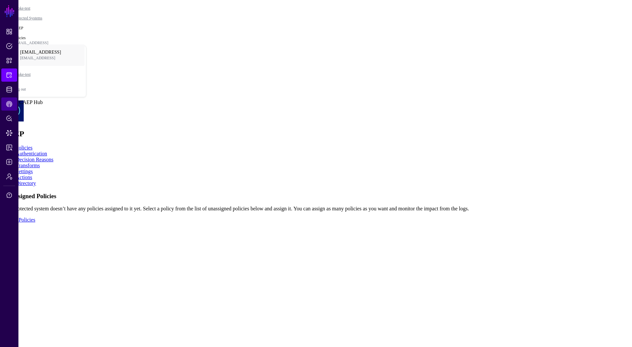
click at [12, 102] on span "CAEP Hub" at bounding box center [9, 104] width 7 height 7
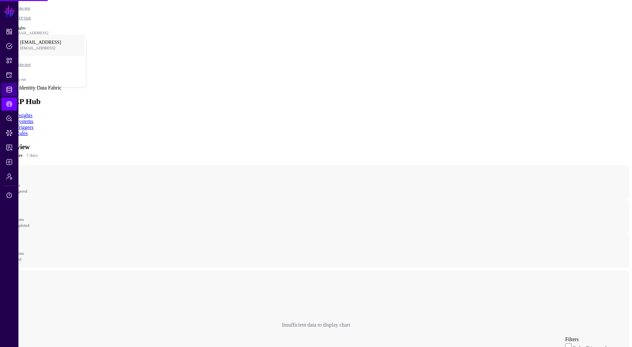
click at [12, 90] on span "Identity Data Fabric" at bounding box center [9, 89] width 7 height 7
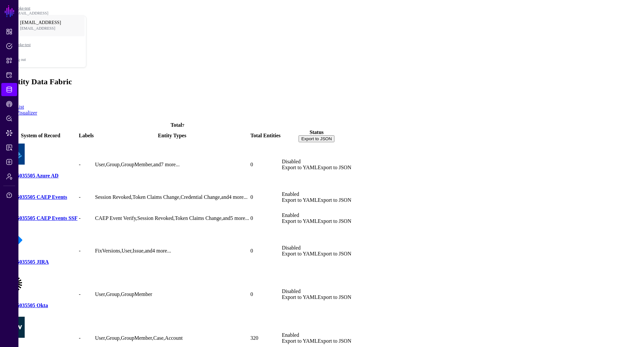
click at [18, 103] on li "CAEP Hub" at bounding box center [9, 103] width 18 height 13
click at [8, 104] on span "CAEP Hub" at bounding box center [9, 104] width 7 height 7
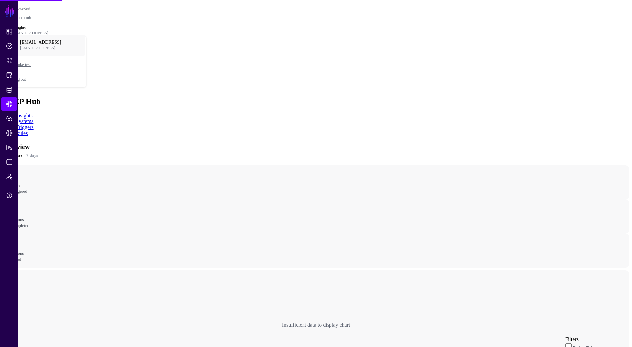
click at [28, 130] on link "Rules" at bounding box center [22, 133] width 12 height 6
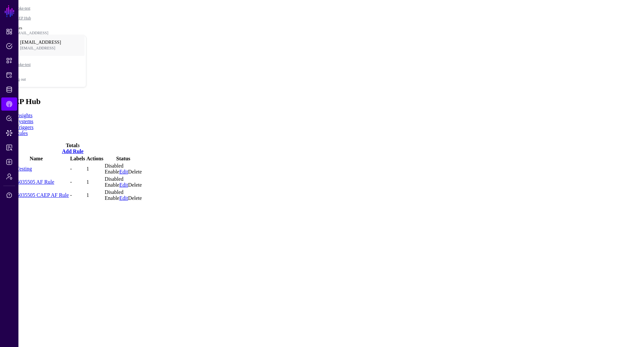
click at [32, 166] on link "Vault-Testing" at bounding box center [18, 169] width 28 height 6
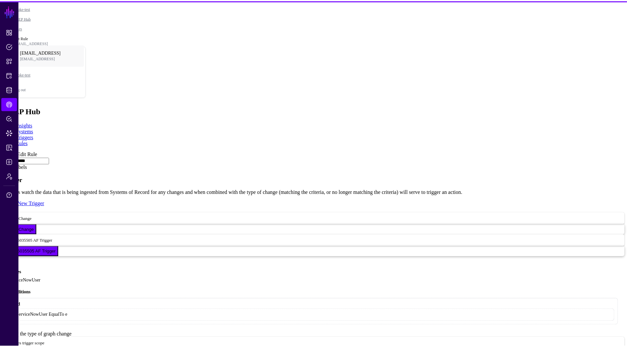
scroll to position [194, 0]
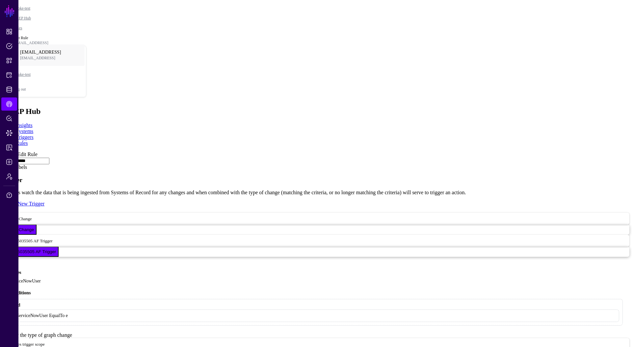
type input "**********"
type input "*******"
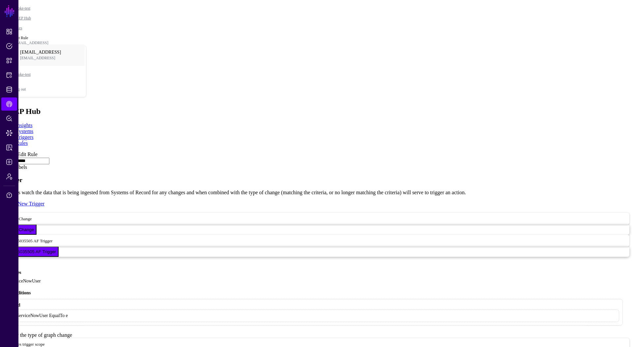
drag, startPoint x: 201, startPoint y: 241, endPoint x: 195, endPoint y: 226, distance: 16.3
drag, startPoint x: 276, startPoint y: 238, endPoint x: 194, endPoint y: 186, distance: 97.1
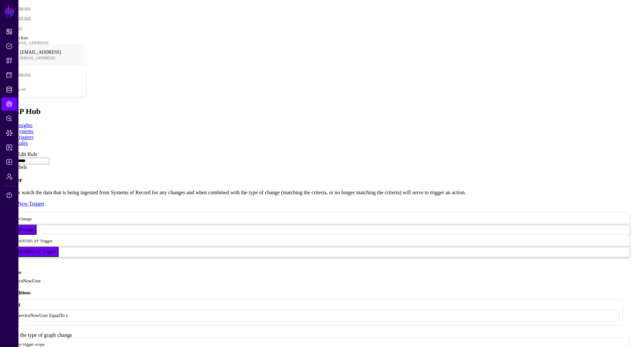
copy code "[SECURITY_DATA]"
drag, startPoint x: 245, startPoint y: 246, endPoint x: 194, endPoint y: 221, distance: 56.8
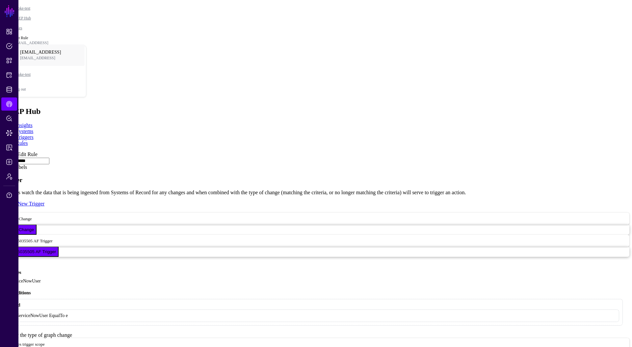
copy code "{ "err": "invalid_request", "description": "The request body cannot be parsed a…"
click at [3, 151] on link at bounding box center [3, 151] width 0 height 0
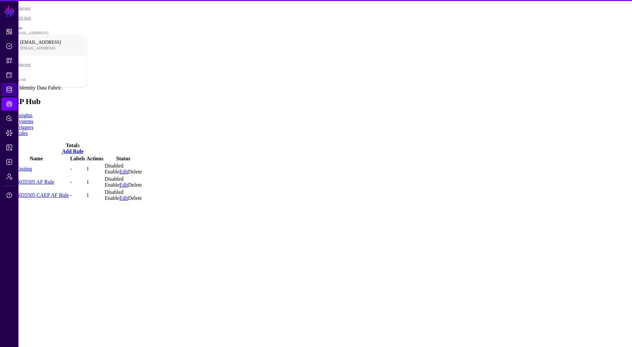
click at [14, 87] on link "Identity Data Fabric" at bounding box center [9, 89] width 16 height 13
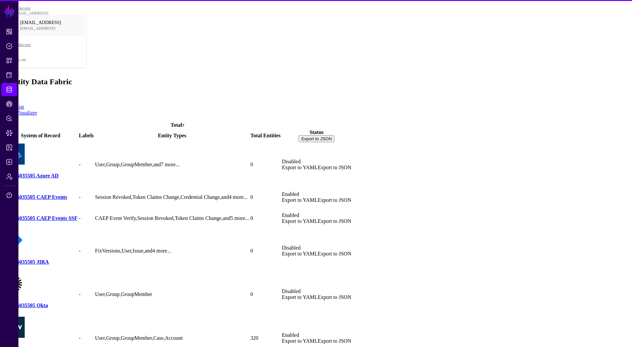
click at [77, 215] on link "138315035505 CAEP Events SSF" at bounding box center [41, 218] width 74 height 6
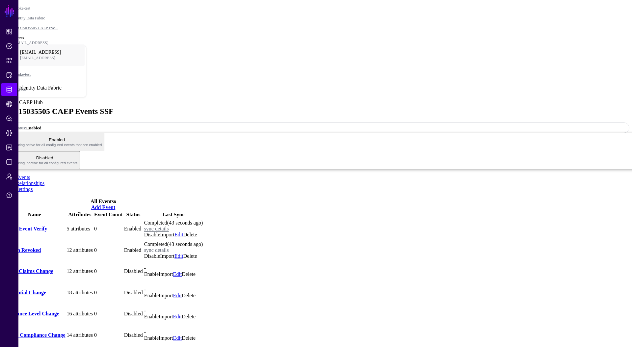
click at [9, 87] on span "Identity Data Fabric" at bounding box center [9, 89] width 7 height 7
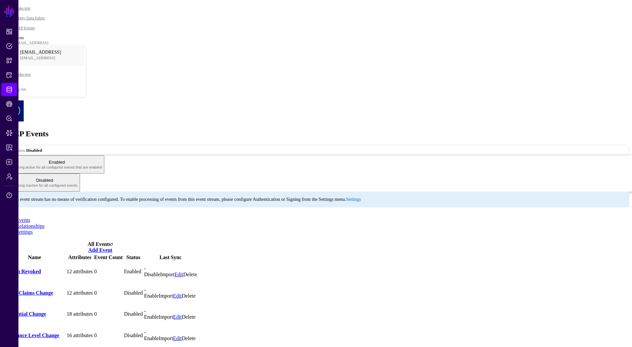
click at [41, 268] on link "Session Revoked" at bounding box center [22, 271] width 37 height 6
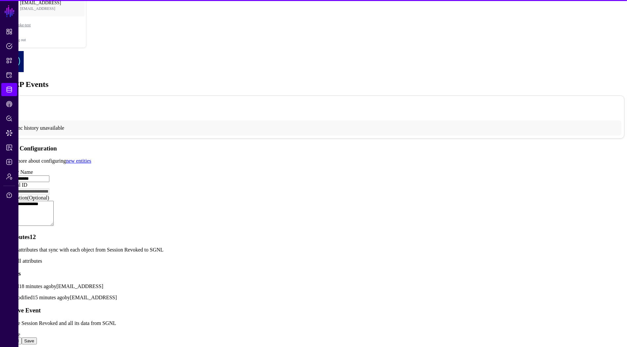
scroll to position [136, 0]
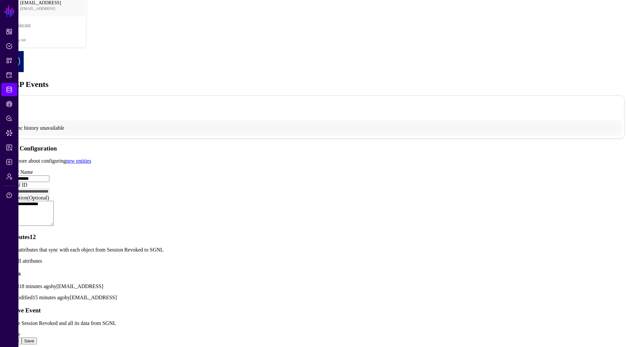
click at [210, 258] on p "Show all attributes" at bounding box center [313, 261] width 621 height 6
click at [42, 258] on link "Show all attributes" at bounding box center [22, 261] width 39 height 6
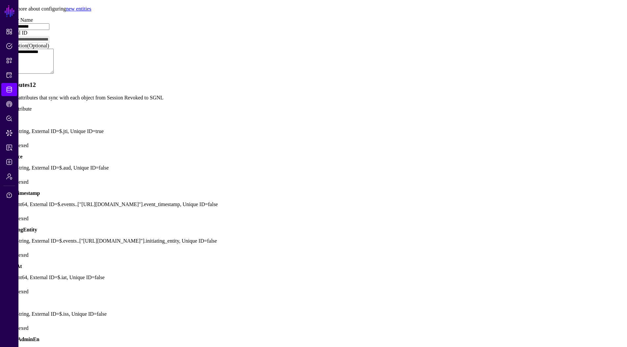
scroll to position [299, 0]
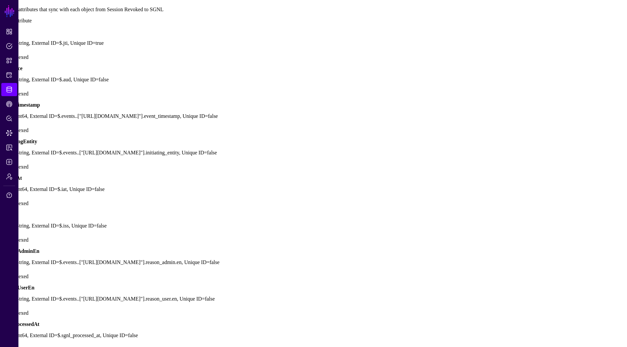
click at [3, 102] on link at bounding box center [3, 102] width 0 height 0
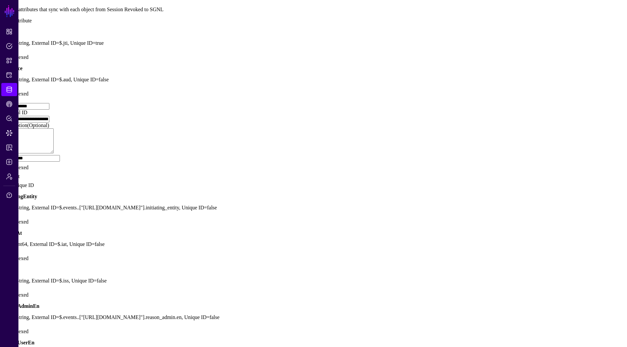
click at [49, 122] on input "**********" at bounding box center [26, 119] width 47 height 7
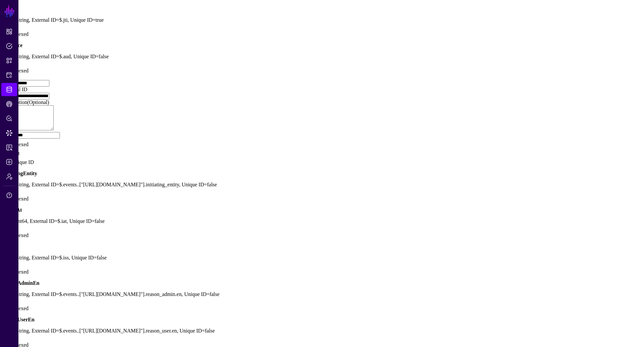
scroll to position [329, 0]
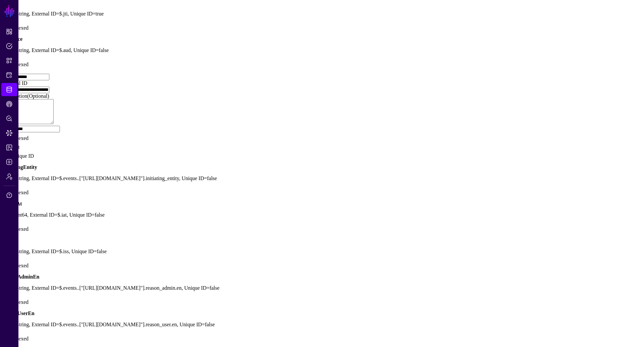
click at [3, 159] on link at bounding box center [3, 159] width 0 height 0
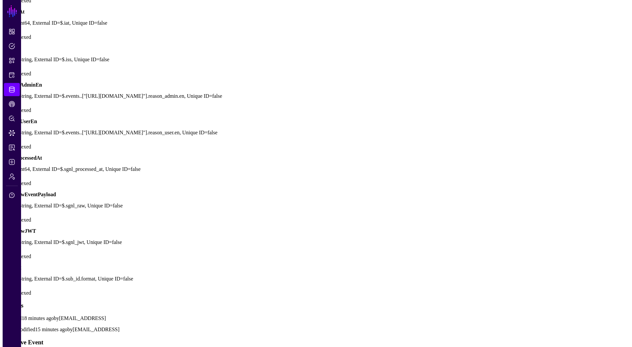
scroll to position [285, 0]
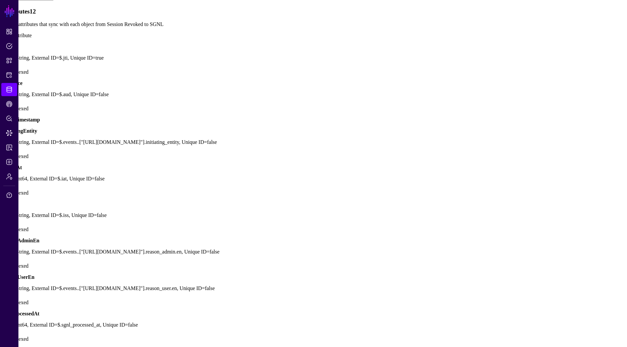
click at [32, 38] on span "Add Attribute" at bounding box center [17, 36] width 29 height 6
type input "**********"
paste input "**********"
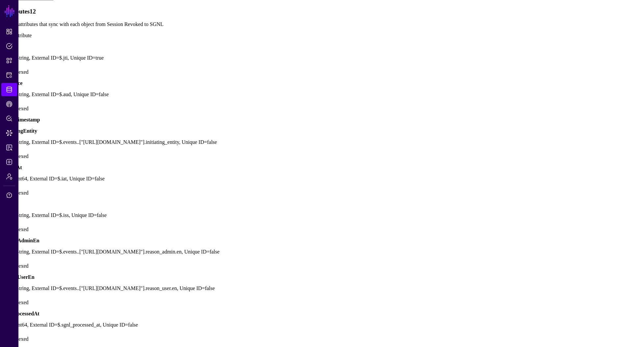
type input "**********"
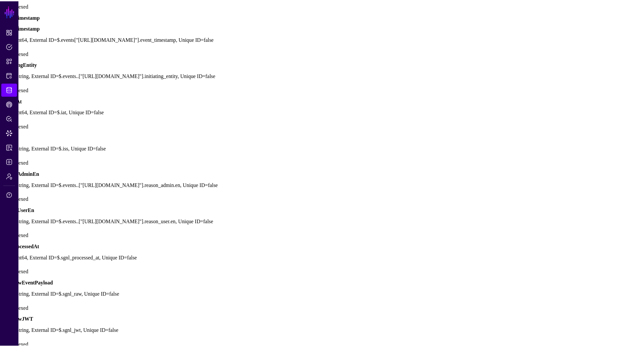
scroll to position [406, 0]
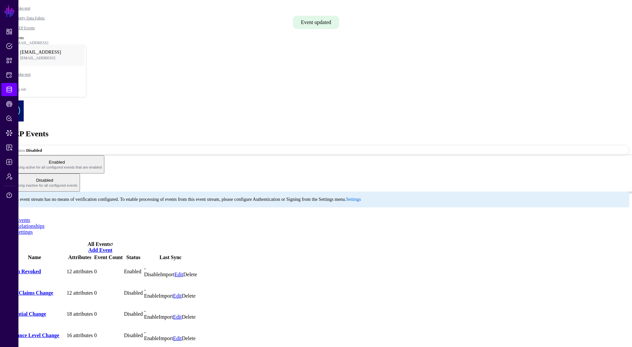
click at [44, 261] on td "Session Revoked" at bounding box center [34, 271] width 62 height 21
click at [41, 268] on link "Session Revoked" at bounding box center [22, 271] width 37 height 6
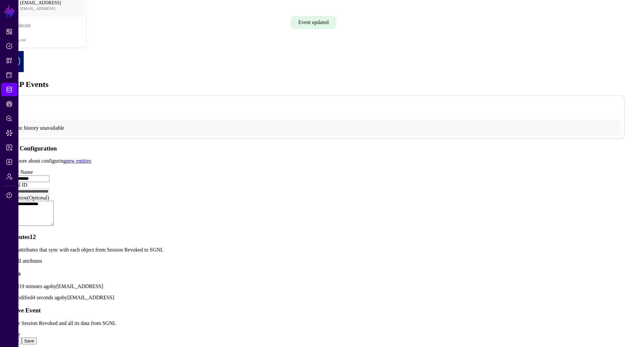
click at [42, 258] on link "Show all attributes" at bounding box center [22, 261] width 39 height 6
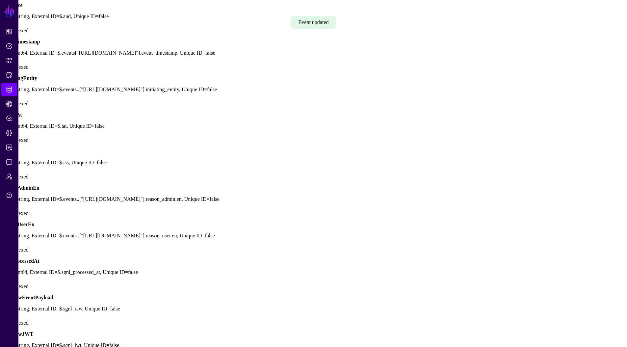
scroll to position [338, 0]
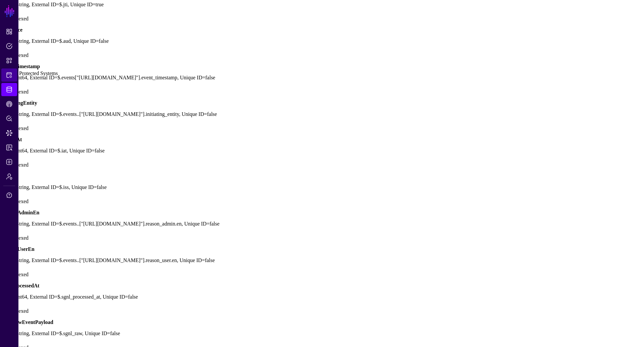
click at [11, 77] on span "Protected Systems" at bounding box center [9, 75] width 7 height 7
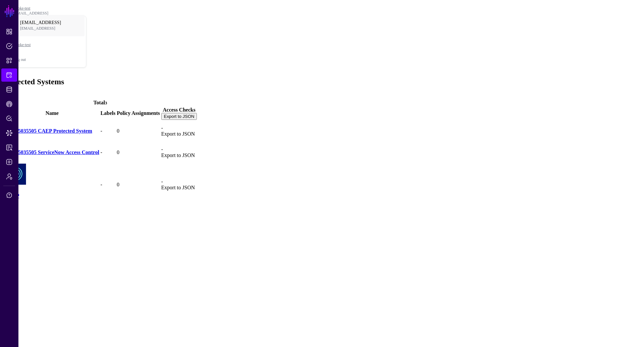
click at [19, 193] on link "CAEP" at bounding box center [12, 196] width 14 height 6
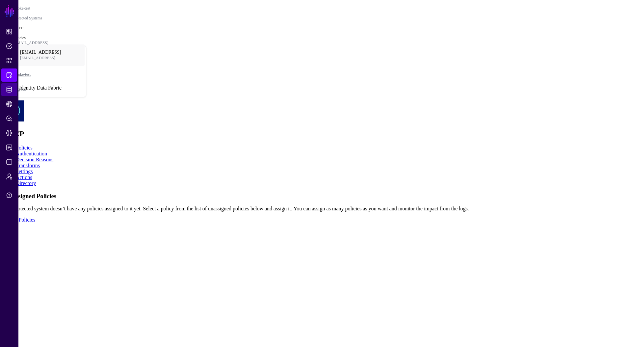
click at [12, 92] on span "Identity Data Fabric" at bounding box center [9, 89] width 7 height 7
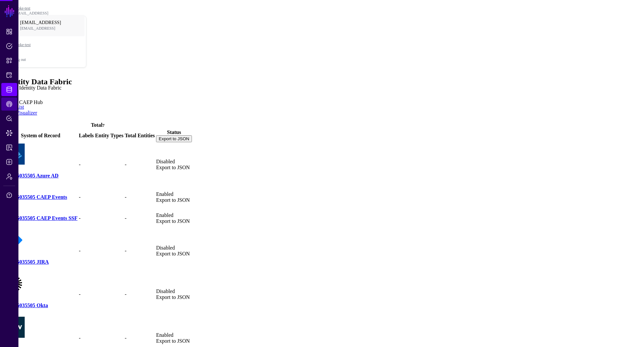
click at [11, 109] on link "CAEP Hub" at bounding box center [9, 103] width 16 height 13
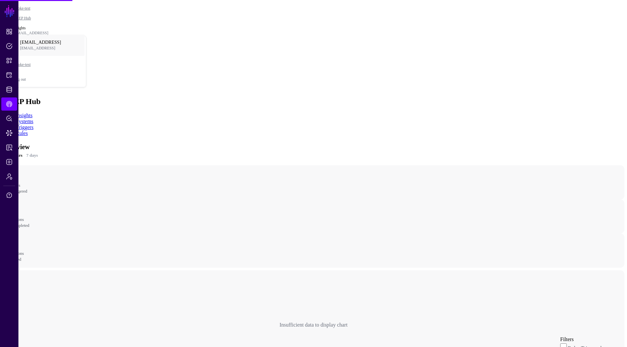
click at [28, 130] on link "Rules" at bounding box center [22, 133] width 12 height 6
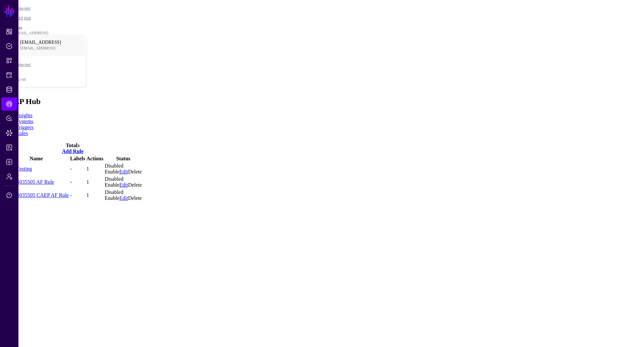
click at [44, 162] on td "Vault-Testing" at bounding box center [36, 168] width 66 height 12
click at [32, 166] on link "Vault-Testing" at bounding box center [18, 169] width 28 height 6
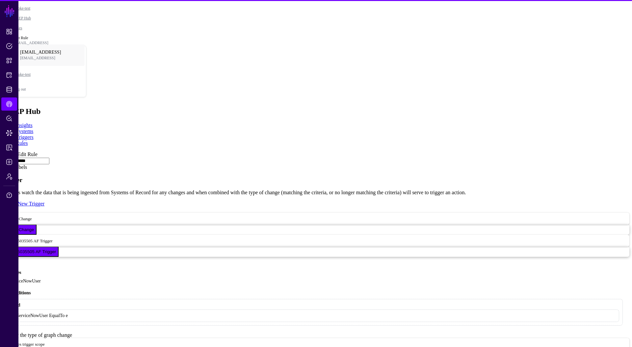
scroll to position [194, 0]
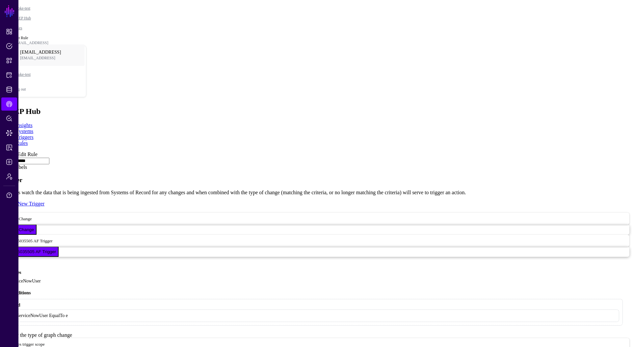
type input "**********"
type input "*******"
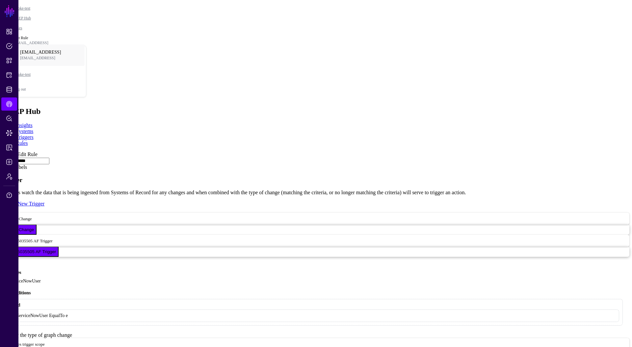
drag, startPoint x: 453, startPoint y: 273, endPoint x: 384, endPoint y: 217, distance: 88.8
click at [3, 151] on link at bounding box center [3, 151] width 0 height 0
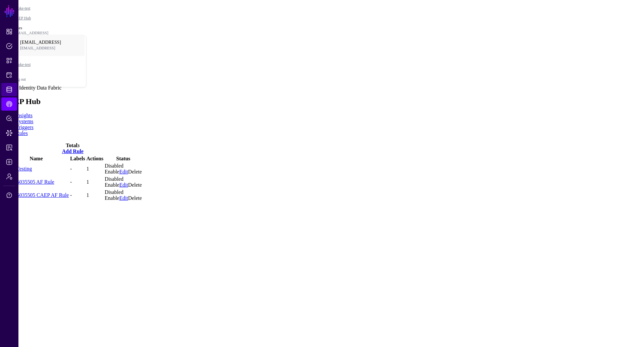
click at [16, 92] on link "Identity Data Fabric" at bounding box center [9, 89] width 16 height 13
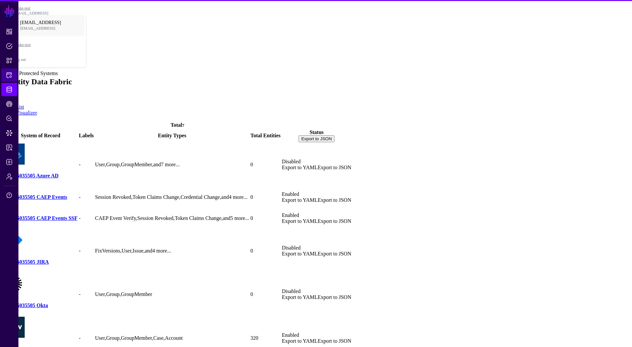
click at [15, 78] on link "Protected Systems" at bounding box center [9, 74] width 16 height 13
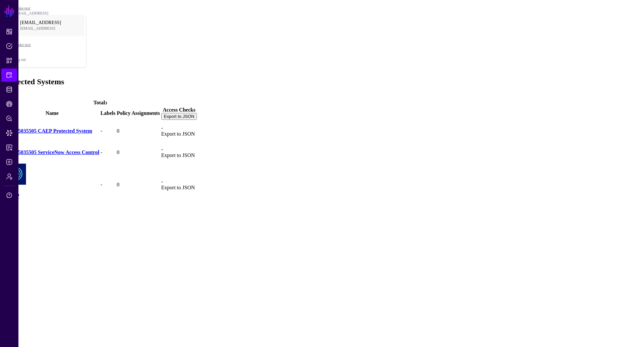
click at [19, 193] on link "CAEP" at bounding box center [12, 196] width 14 height 6
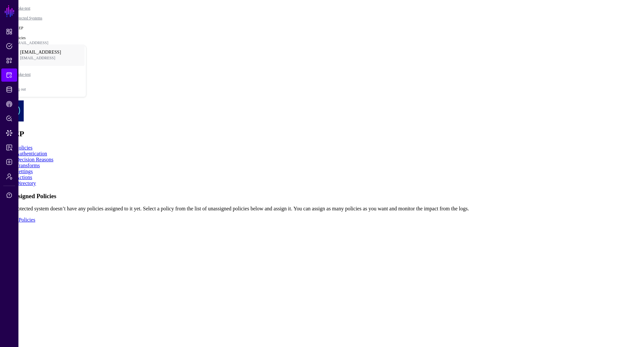
click at [235, 145] on ul "Policies Authentication Decision Reasons Transforms Settings Actions Directory" at bounding box center [316, 165] width 626 height 41
click at [32, 174] on link "Actions" at bounding box center [24, 177] width 16 height 6
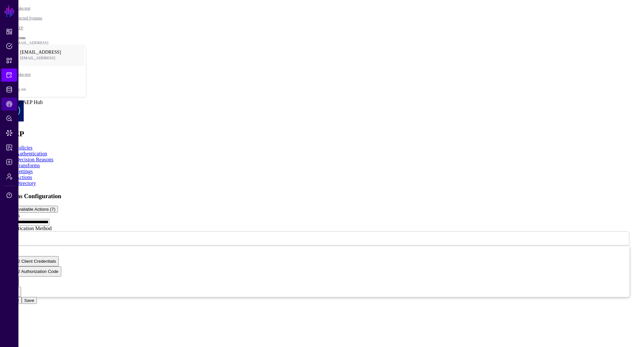
click at [6, 102] on span "CAEP Hub" at bounding box center [9, 104] width 7 height 7
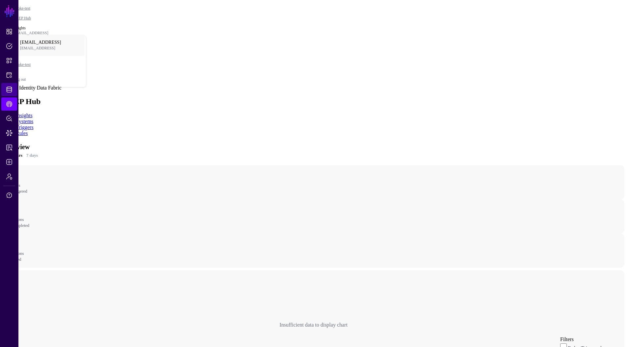
click at [10, 91] on span "Identity Data Fabric" at bounding box center [9, 89] width 7 height 7
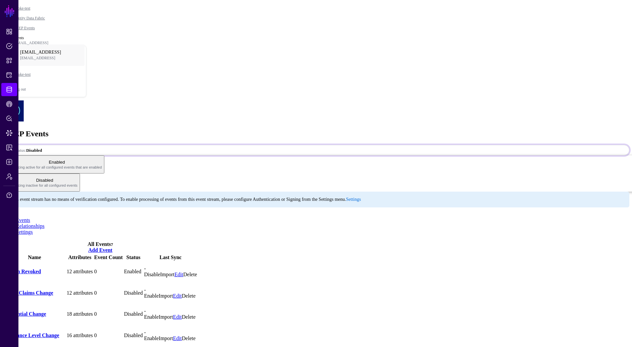
click at [42, 148] on strong "Disabled" at bounding box center [34, 150] width 16 height 5
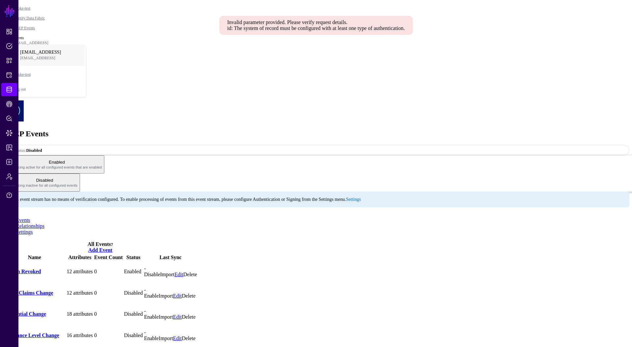
click at [159, 293] on link "Enable" at bounding box center [151, 296] width 14 height 6
click at [159, 314] on link "Enable" at bounding box center [151, 317] width 14 height 6
click at [159, 335] on link "Enable" at bounding box center [151, 338] width 14 height 6
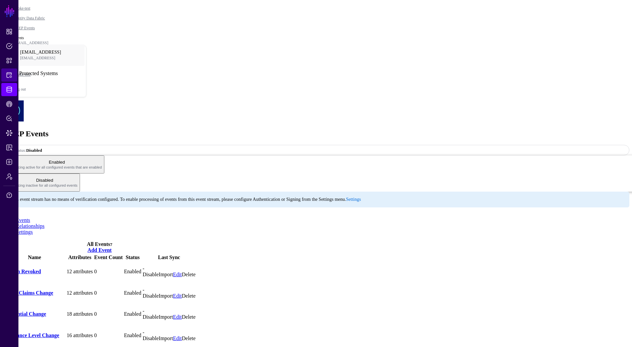
click at [5, 74] on link "Protected Systems" at bounding box center [9, 74] width 16 height 13
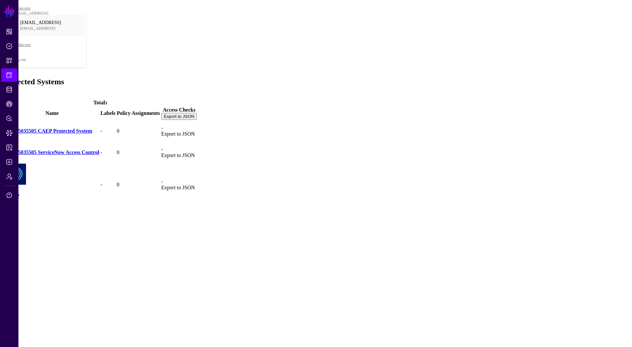
click at [54, 193] on div "CAEP" at bounding box center [52, 196] width 94 height 6
click at [13, 99] on link "CAEP Hub" at bounding box center [9, 103] width 16 height 13
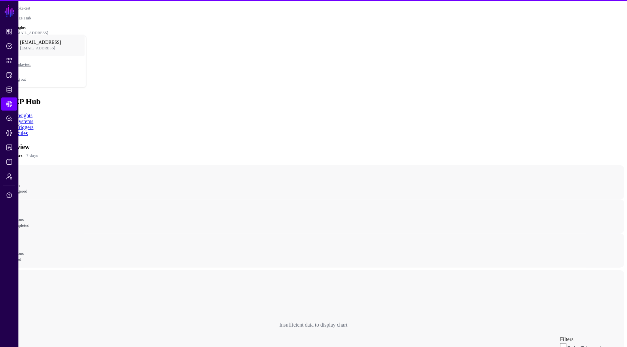
click at [28, 130] on link "Rules" at bounding box center [22, 133] width 12 height 6
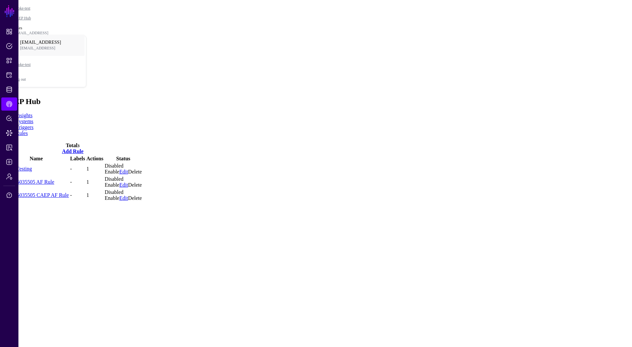
click at [47, 162] on td "Vault-Testing" at bounding box center [36, 168] width 66 height 12
click at [32, 166] on link "Vault-Testing" at bounding box center [18, 169] width 28 height 6
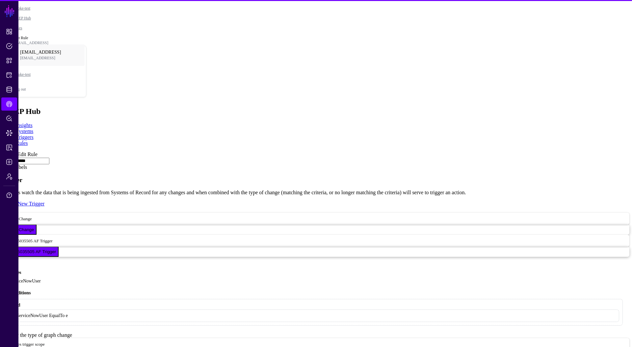
scroll to position [194, 0]
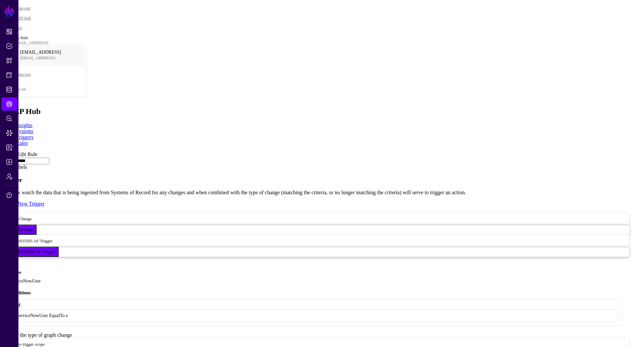
type input "*******"
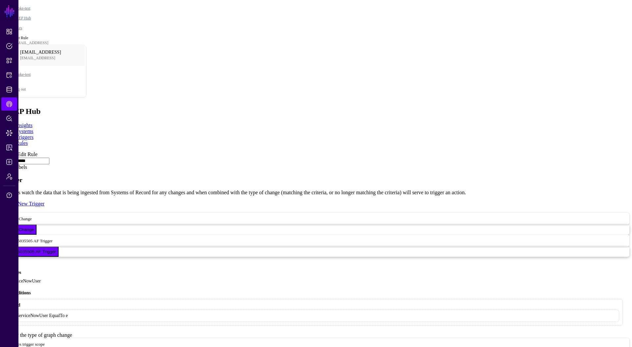
type input "**********"
type input "*******"
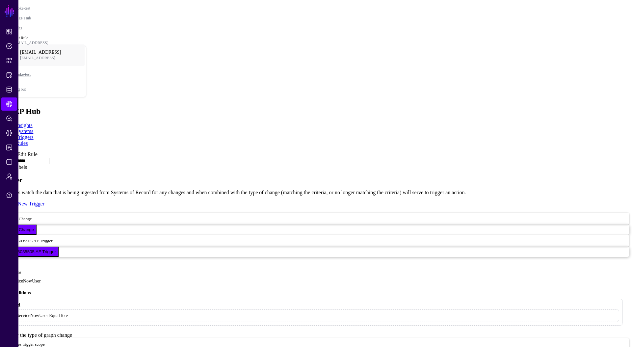
click at [3, 151] on link at bounding box center [3, 151] width 0 height 0
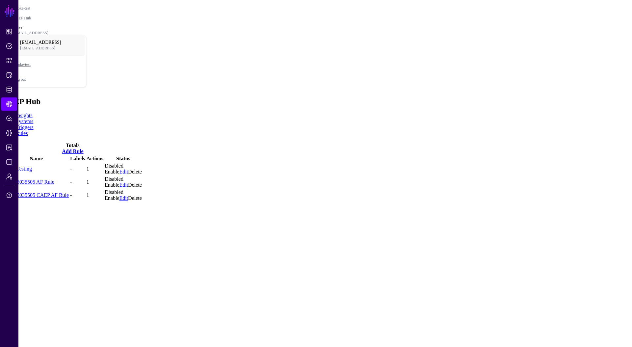
click at [46, 162] on td "Vault-Testing" at bounding box center [36, 168] width 66 height 12
click at [32, 166] on link "Vault-Testing" at bounding box center [18, 169] width 28 height 6
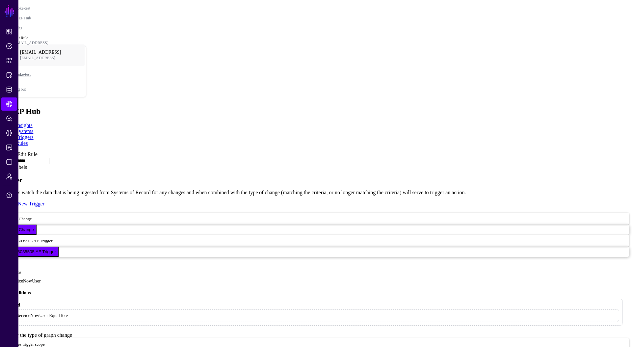
scroll to position [130, 0]
type input "**********"
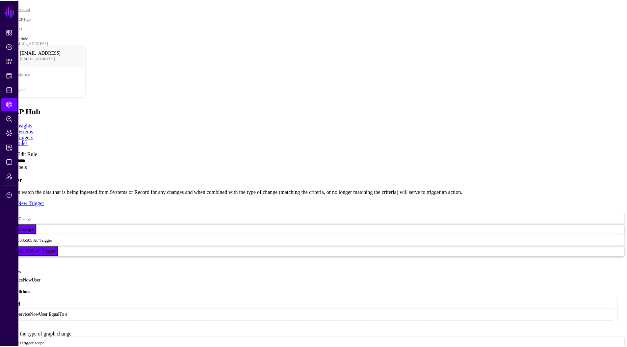
scroll to position [0, 0]
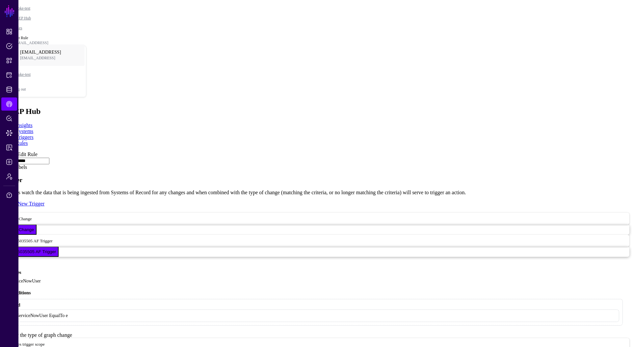
click at [37, 151] on div "Rules / Edit Rule" at bounding box center [316, 154] width 626 height 6
click at [14, 151] on link "Rules" at bounding box center [9, 154] width 12 height 6
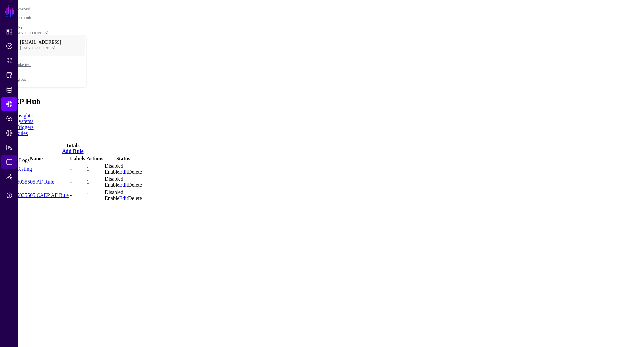
click at [7, 162] on span "Logs" at bounding box center [9, 162] width 7 height 7
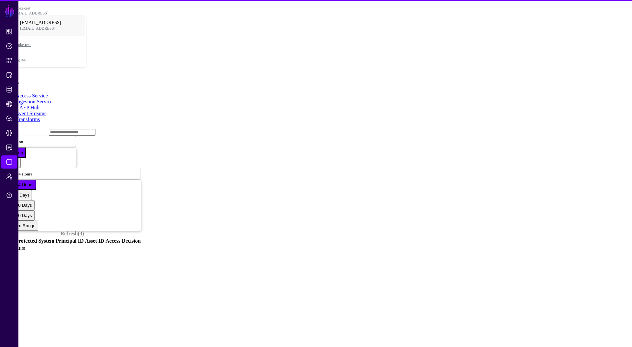
click at [46, 111] on link "Event Streams" at bounding box center [31, 114] width 31 height 6
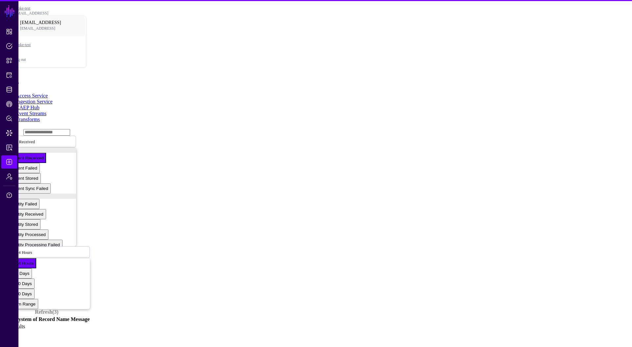
click at [39, 105] on link "CAEP Hub" at bounding box center [28, 108] width 24 height 6
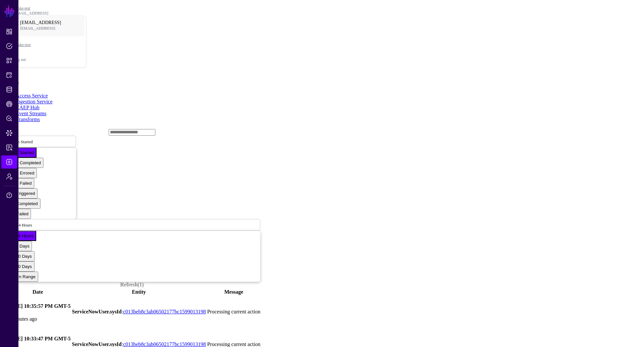
click at [4, 311] on link at bounding box center [4, 311] width 0 height 0
click at [33, 138] on span "Action Started" at bounding box center [20, 141] width 25 height 6
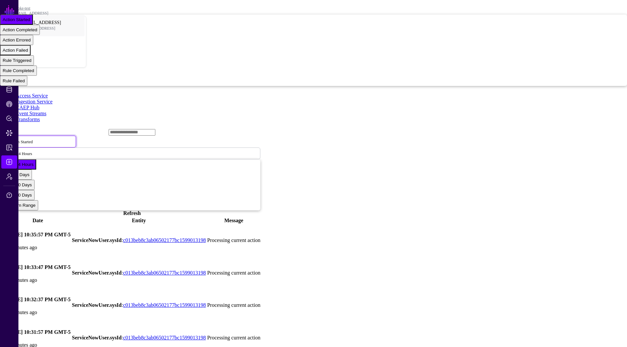
click at [28, 53] on span "Action Failed" at bounding box center [15, 50] width 25 height 5
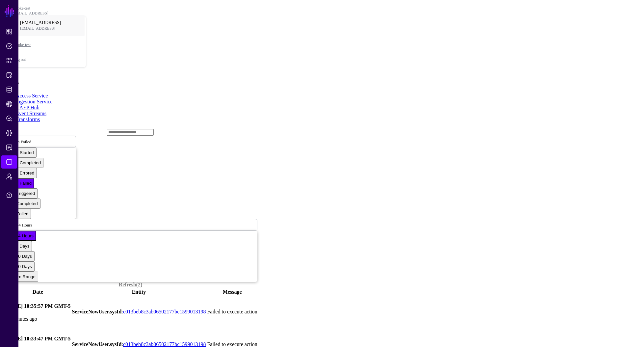
click at [4, 296] on td at bounding box center [3, 312] width 1 height 32
click at [37, 296] on td "August 13, 2025 at 10:35:57 PM GMT-5 13 minutes ago" at bounding box center [38, 312] width 66 height 32
click at [4, 311] on link at bounding box center [4, 311] width 0 height 0
click at [11, 108] on link "CAEP Hub" at bounding box center [9, 103] width 16 height 13
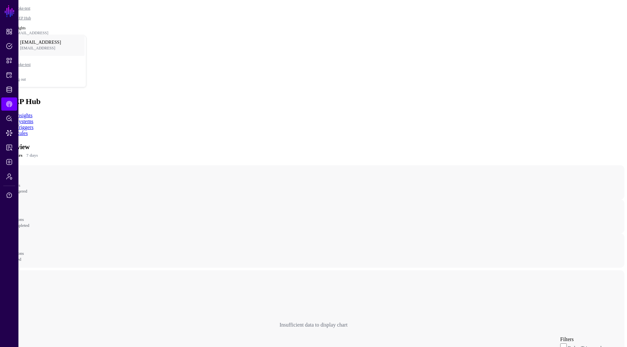
click at [34, 124] on link "Triggers" at bounding box center [25, 127] width 18 height 6
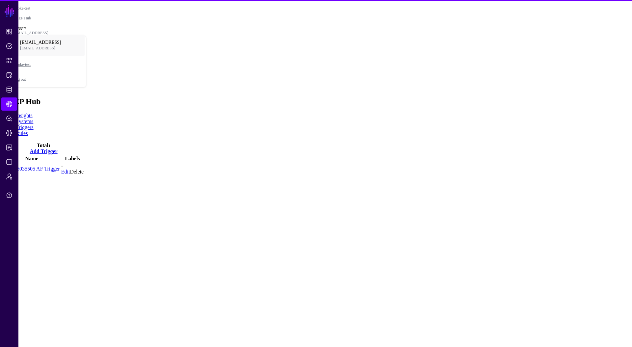
click at [28, 130] on link "Rules" at bounding box center [22, 133] width 12 height 6
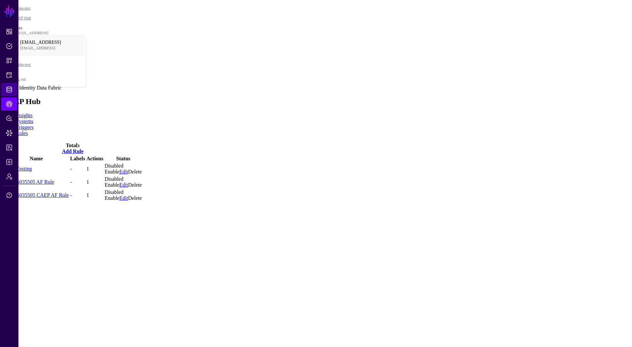
click at [15, 91] on link "Identity Data Fabric" at bounding box center [9, 89] width 16 height 13
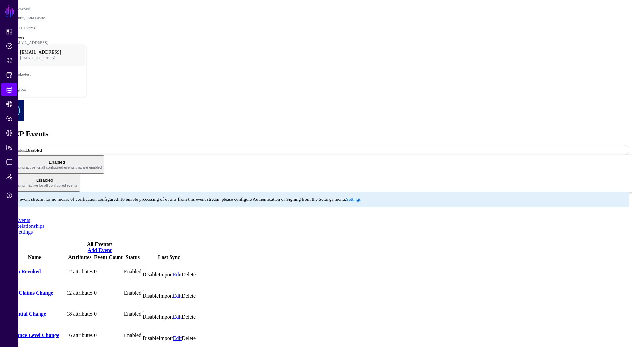
click at [41, 268] on link "Session Revoked" at bounding box center [22, 271] width 37 height 6
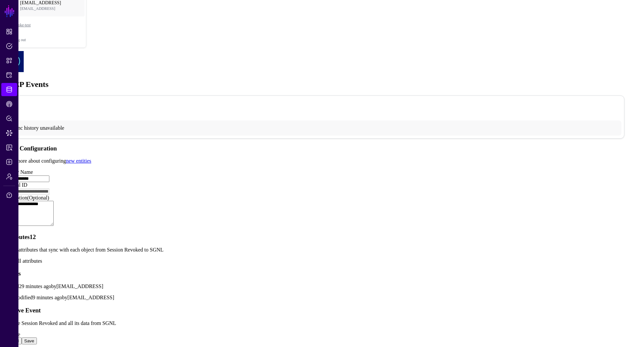
scroll to position [179, 0]
click at [42, 258] on link "Show all attributes" at bounding box center [22, 261] width 39 height 6
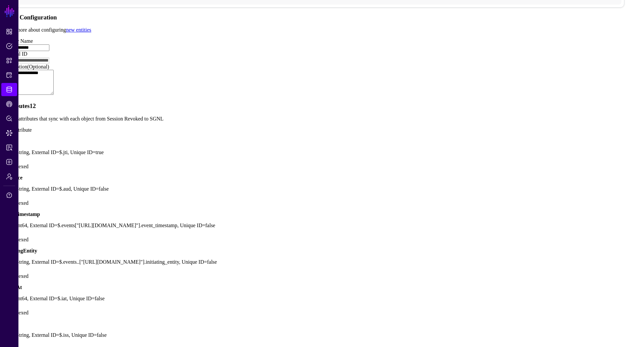
scroll to position [127, 0]
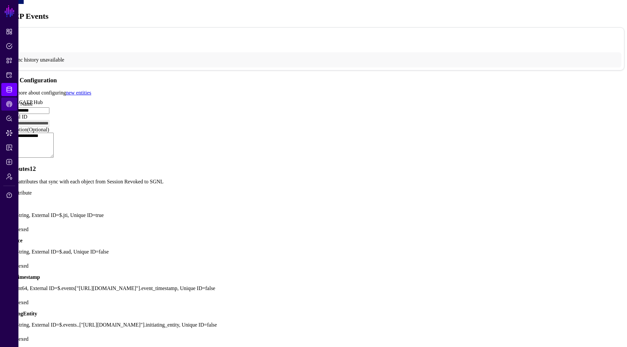
click at [9, 106] on span "CAEP Hub" at bounding box center [9, 104] width 7 height 7
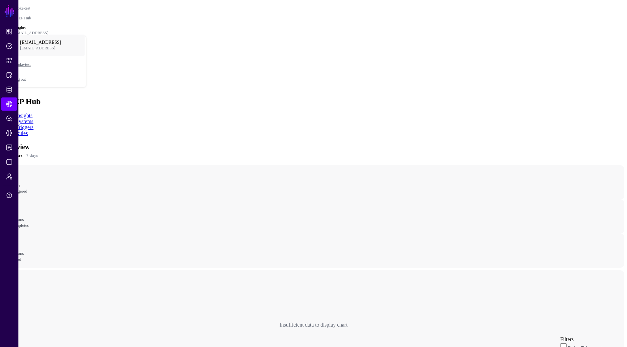
click at [28, 130] on link "Rules" at bounding box center [22, 133] width 12 height 6
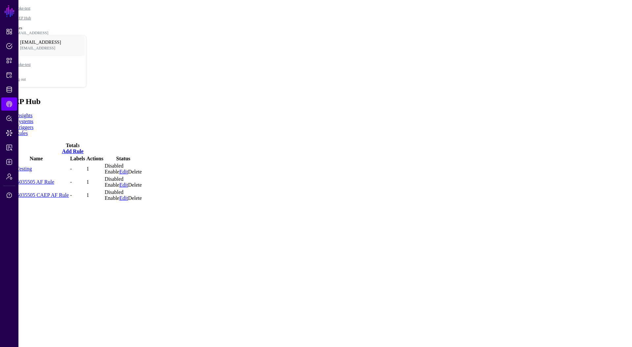
click at [32, 166] on link "Vault-Testing" at bounding box center [18, 169] width 28 height 6
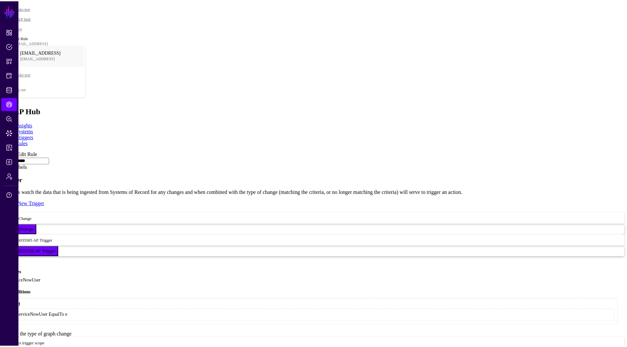
scroll to position [194, 0]
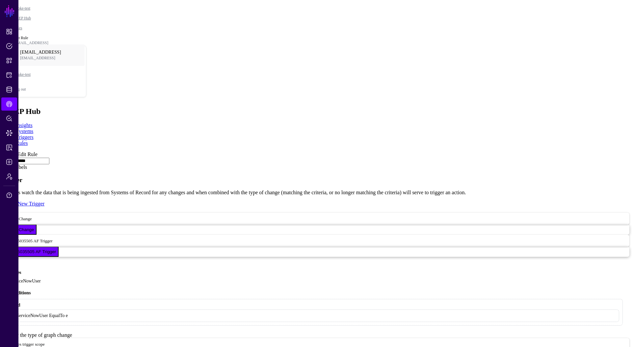
type input "**********"
type input "*******"
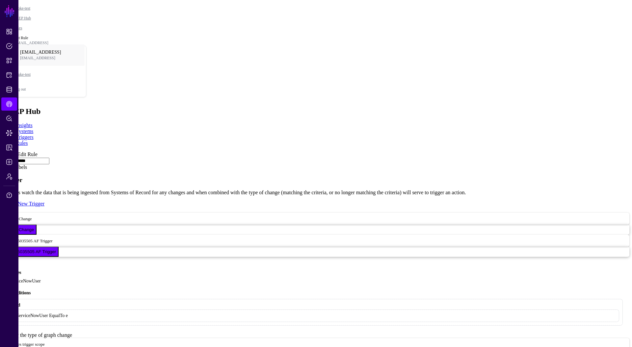
click at [3, 151] on link at bounding box center [3, 151] width 0 height 0
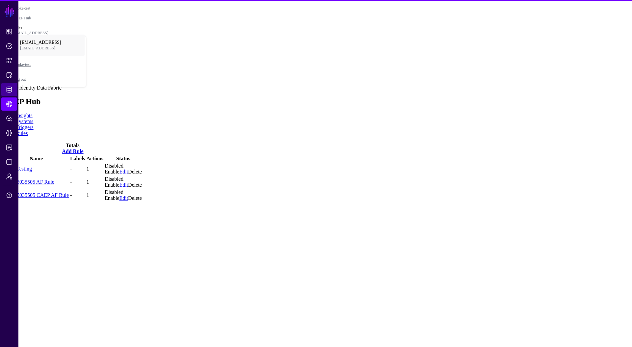
click at [11, 89] on span "Identity Data Fabric" at bounding box center [9, 89] width 7 height 7
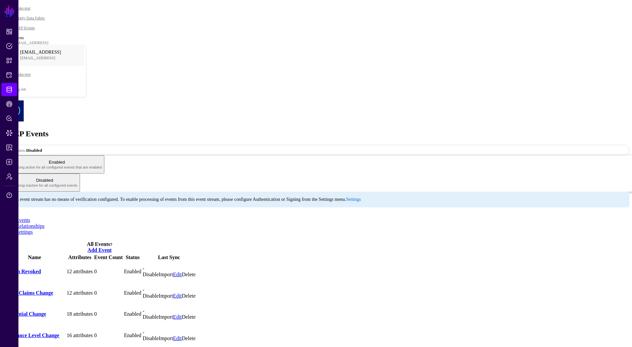
click at [41, 268] on link "Session Revoked" at bounding box center [22, 271] width 37 height 6
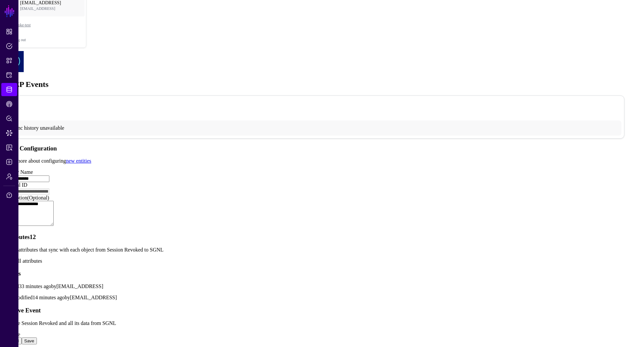
scroll to position [123, 0]
click at [42, 258] on link "Show all attributes" at bounding box center [22, 261] width 39 height 6
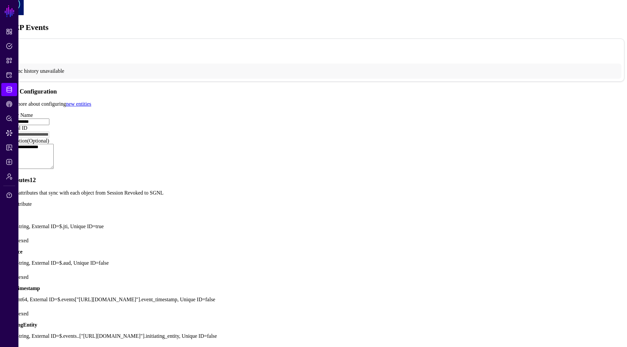
scroll to position [0, 0]
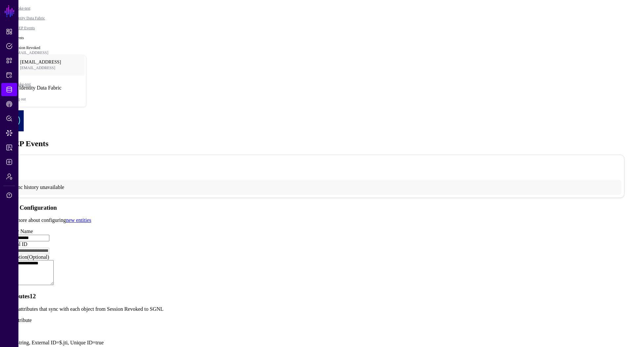
click at [12, 91] on span "Identity Data Fabric" at bounding box center [9, 89] width 7 height 7
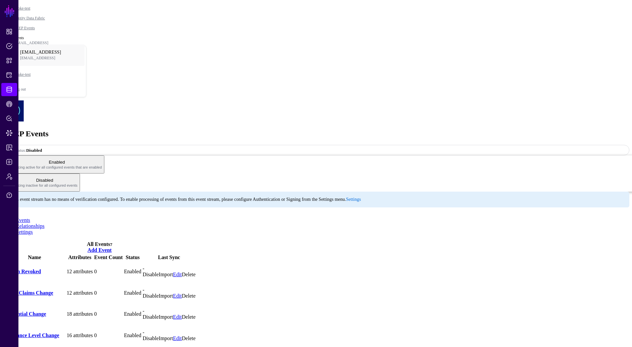
click at [33, 229] on link "Settings" at bounding box center [24, 232] width 17 height 6
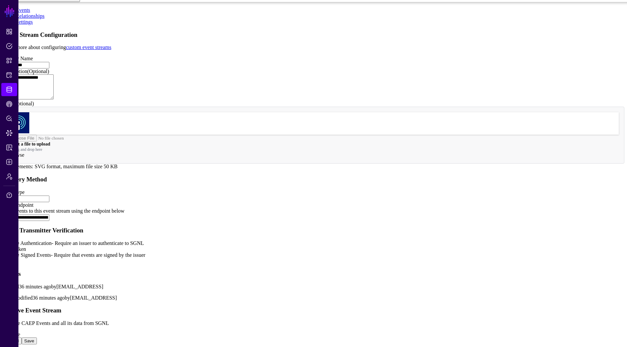
scroll to position [291, 0]
click at [12, 77] on span "Protected Systems" at bounding box center [9, 75] width 7 height 7
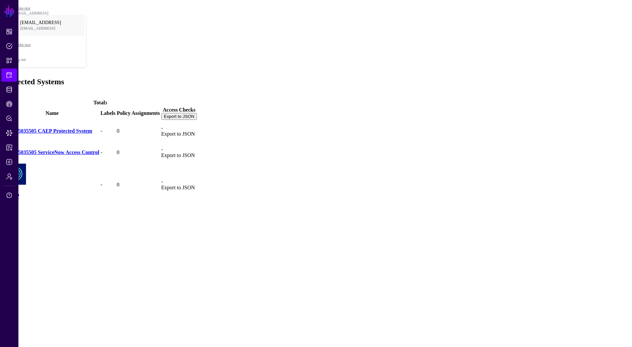
click at [19, 193] on link "CAEP" at bounding box center [12, 196] width 14 height 6
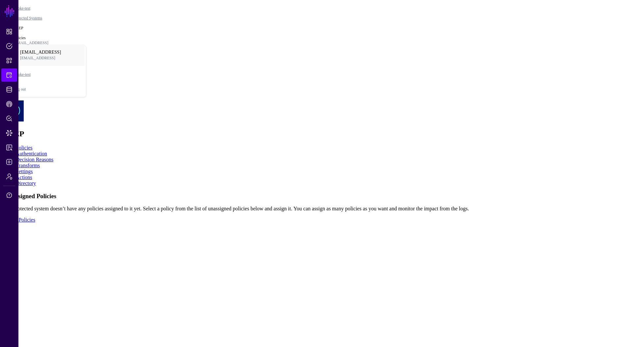
click at [33, 168] on link "Settings" at bounding box center [24, 171] width 17 height 6
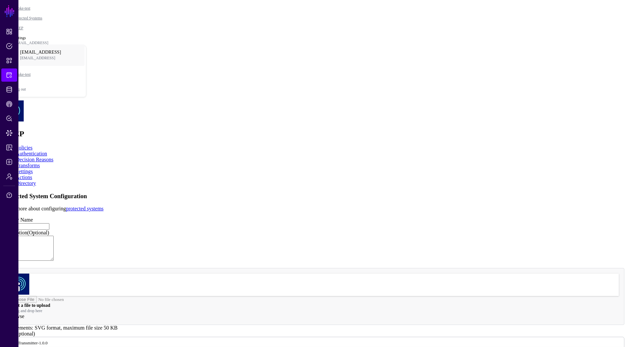
click at [32, 174] on link "Actions" at bounding box center [24, 177] width 16 height 6
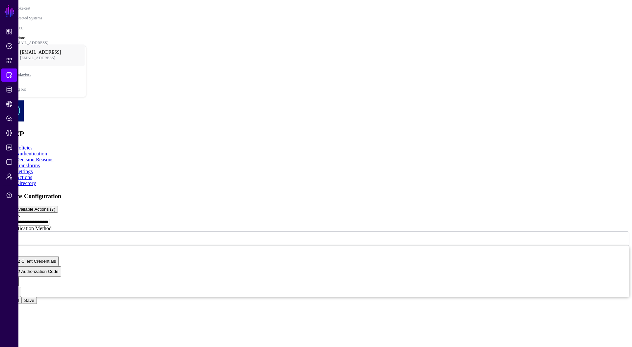
click at [36, 180] on link "Directory" at bounding box center [26, 183] width 20 height 6
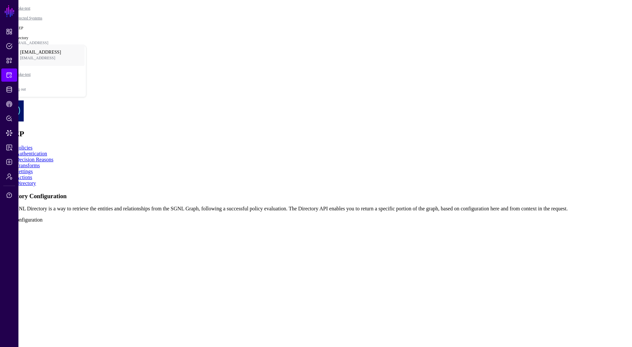
click at [32, 174] on link "Actions" at bounding box center [24, 177] width 16 height 6
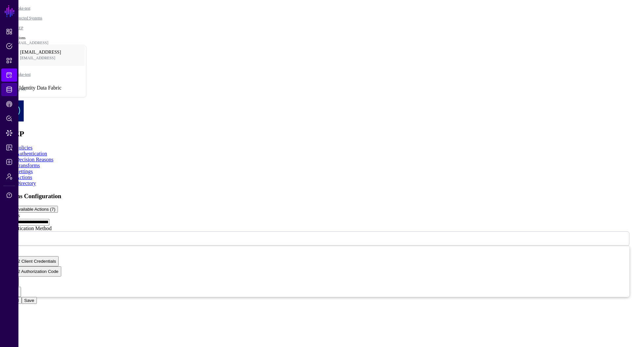
click at [6, 87] on span "Identity Data Fabric" at bounding box center [9, 89] width 7 height 7
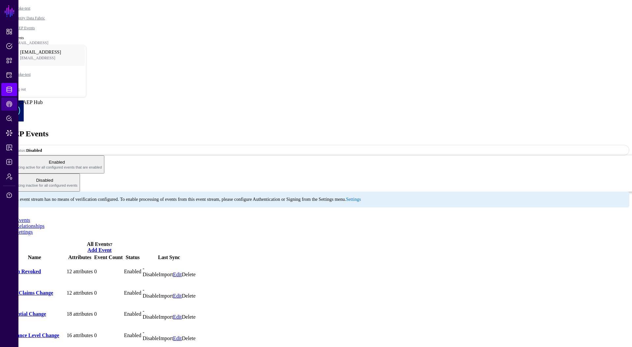
click at [12, 105] on span "CAEP Hub" at bounding box center [9, 104] width 7 height 7
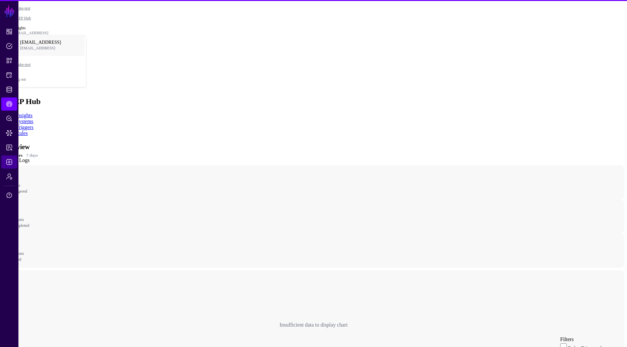
click at [9, 159] on span "Logs" at bounding box center [9, 162] width 7 height 7
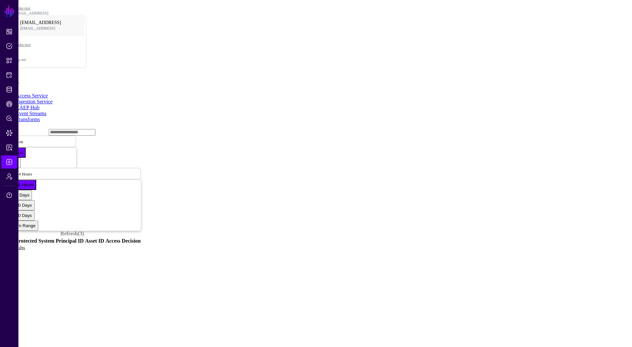
click at [39, 105] on link "CAEP Hub" at bounding box center [28, 108] width 24 height 6
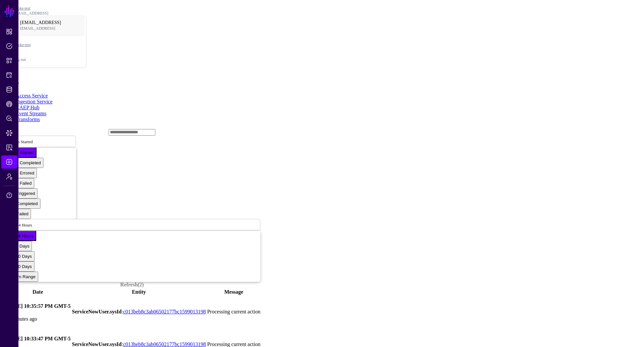
click at [4, 311] on link at bounding box center [4, 311] width 0 height 0
copy div "75d0ba39"
click at [16, 104] on link "CAEP Hub" at bounding box center [9, 103] width 16 height 13
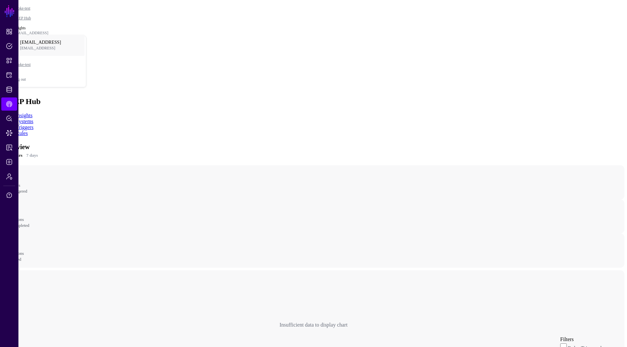
click at [131, 112] on ul "Insights Systems Triggers Rules" at bounding box center [313, 124] width 621 height 24
click at [28, 130] on link "Rules" at bounding box center [22, 133] width 12 height 6
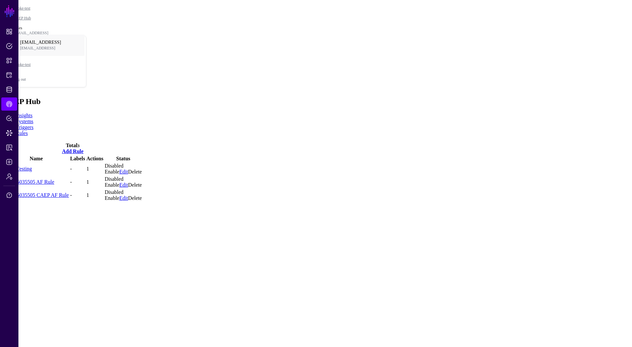
click at [32, 166] on link "Vault-Testing" at bounding box center [18, 169] width 28 height 6
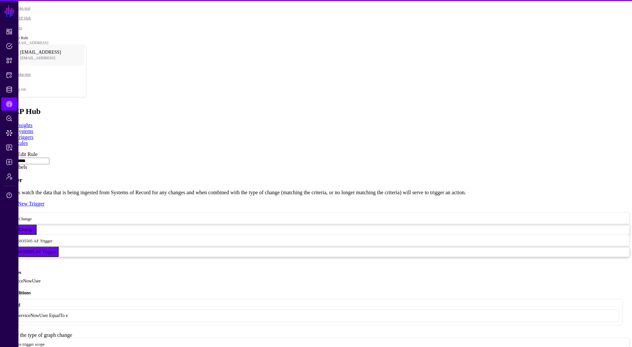
scroll to position [194, 0]
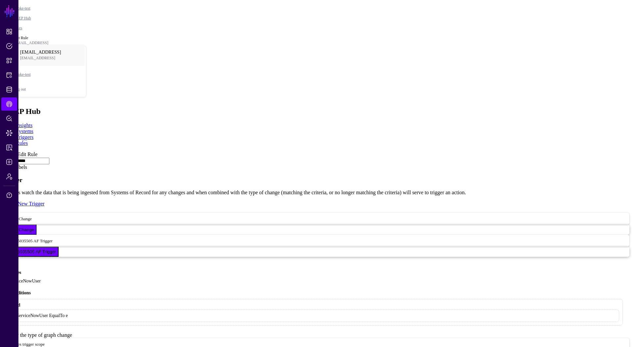
type input "*******"
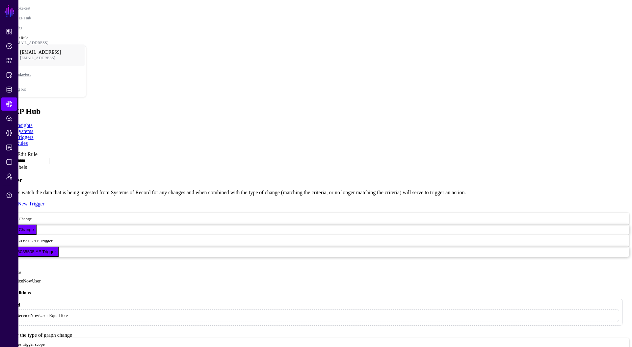
type input "**********"
type input "*******"
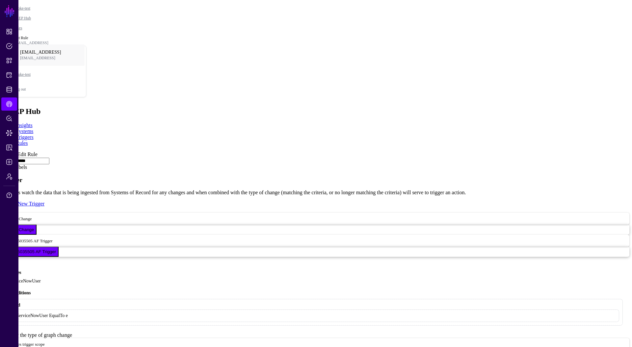
drag, startPoint x: 238, startPoint y: 233, endPoint x: 252, endPoint y: 234, distance: 13.2
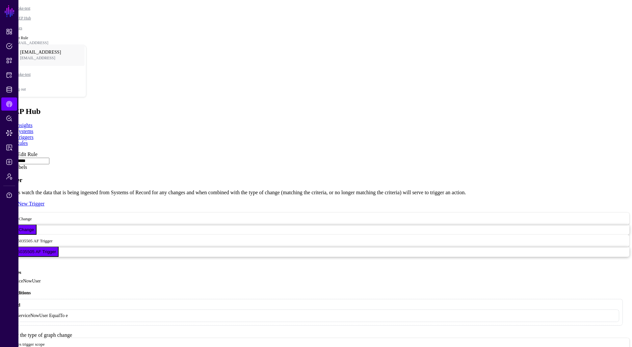
drag, startPoint x: 285, startPoint y: 238, endPoint x: 205, endPoint y: 239, distance: 80.3
copy code "conform to the event's definition"
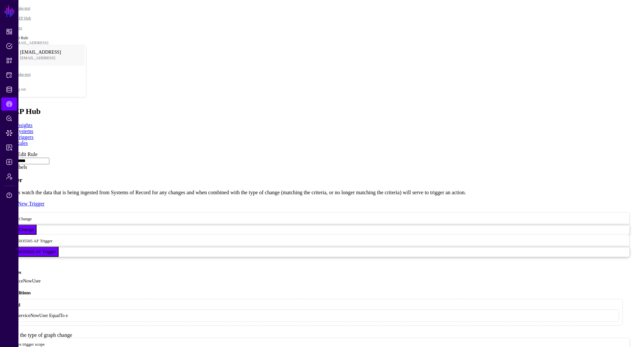
drag, startPoint x: 286, startPoint y: 239, endPoint x: 192, endPoint y: 179, distance: 112.1
copy code "eyJhbGciOiJSUzI1NiIsImtpZCI6IjQyMThlODkyLThmMDItNDUwMS1iNjA2LTgzNzUxNjZkNDM3YiI…"
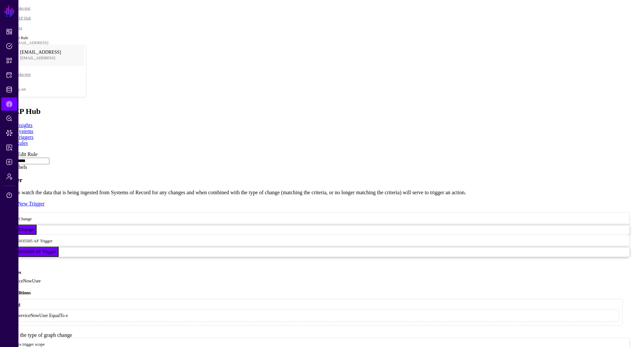
drag, startPoint x: 201, startPoint y: 244, endPoint x: 196, endPoint y: 218, distance: 26.6
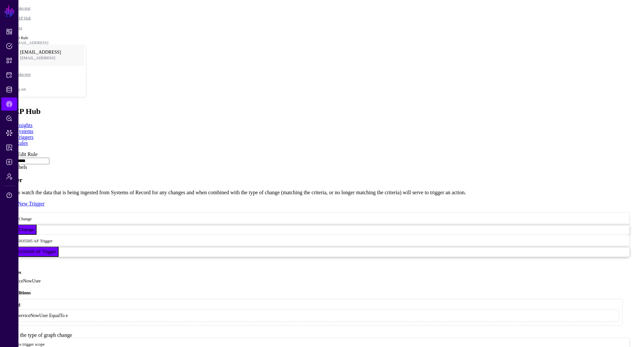
drag, startPoint x: 195, startPoint y: 218, endPoint x: 199, endPoint y: 243, distance: 24.7
copy code "{ "err": "invalid_request", "description": "The request body cannot be parsed a…"
